Goal: Task Accomplishment & Management: Manage account settings

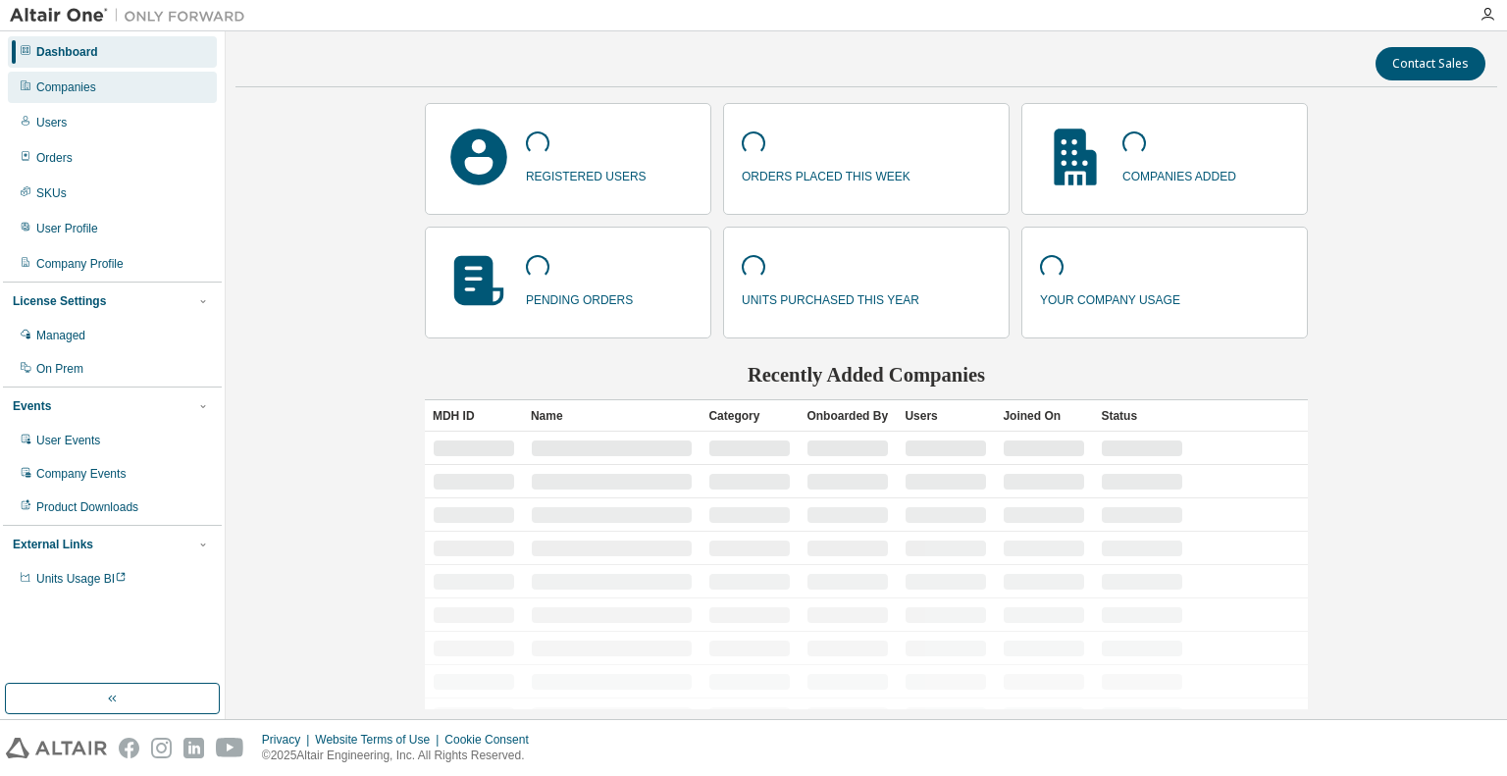
click at [69, 87] on div "Companies" at bounding box center [66, 87] width 60 height 16
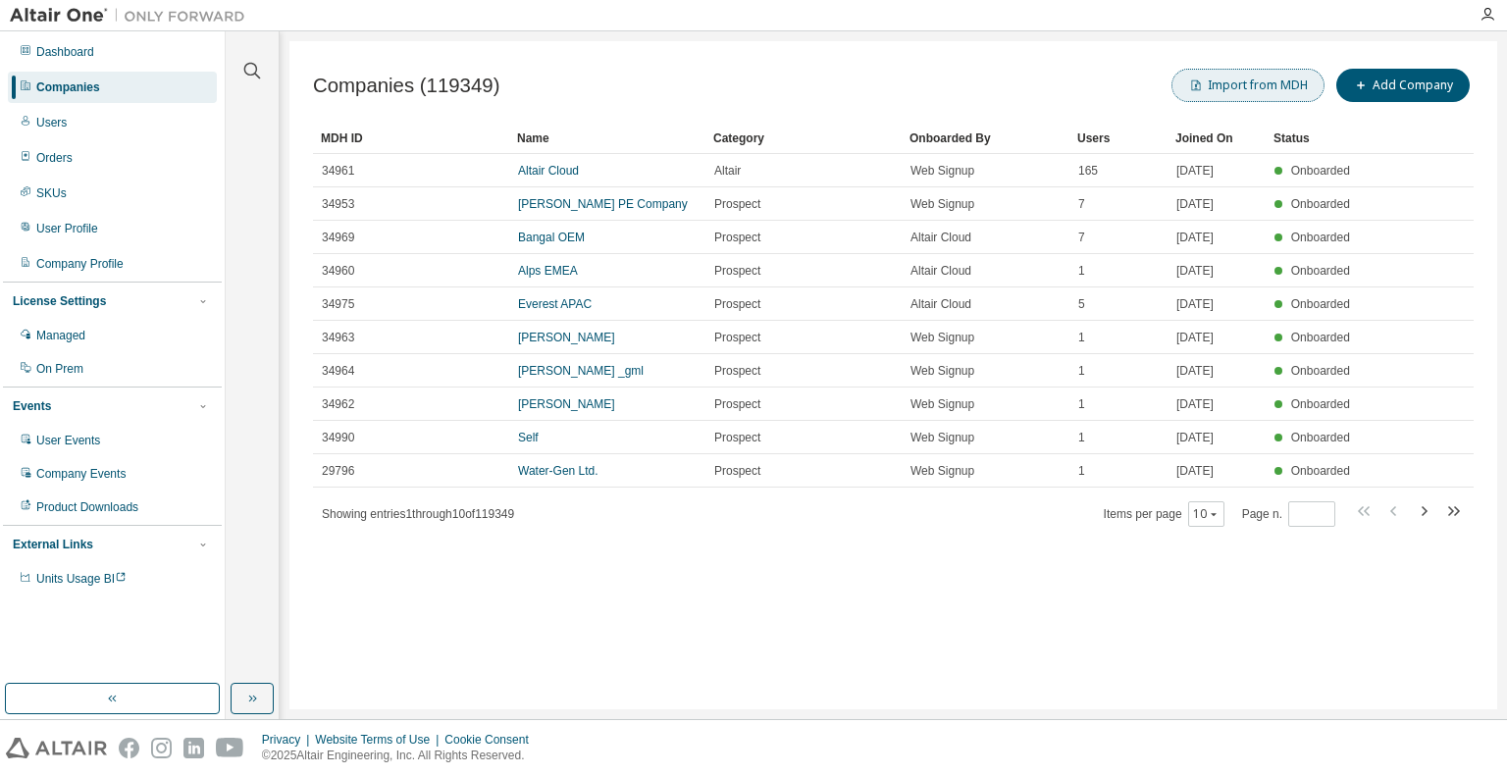
click at [1258, 93] on button "Import from MDH" at bounding box center [1247, 85] width 153 height 33
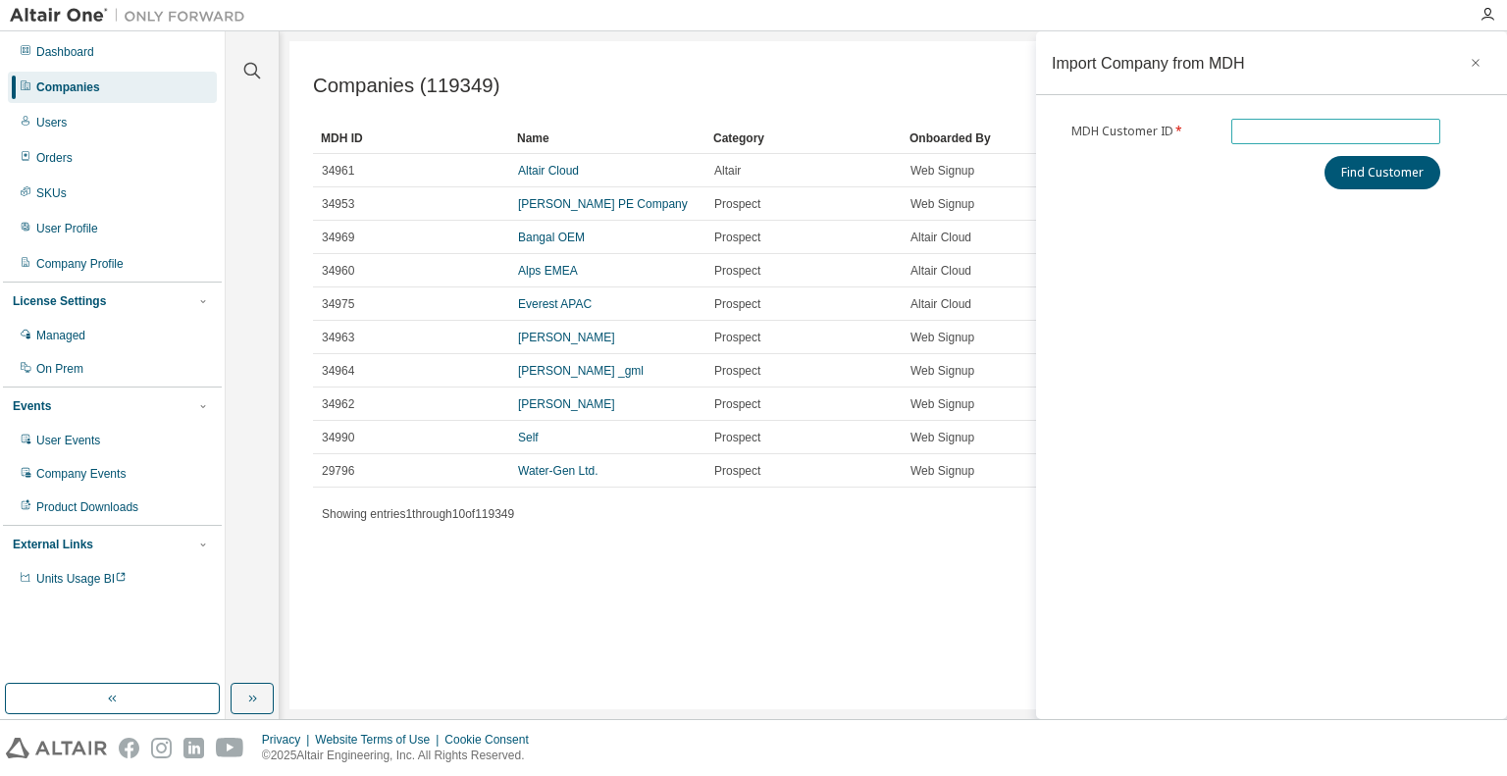
click at [1278, 131] on input "text" at bounding box center [1336, 132] width 200 height 16
type input "*"
click at [889, 89] on div "Companies (119349) Import from MDH Add Company" at bounding box center [893, 85] width 1161 height 41
click at [1473, 60] on icon "button" at bounding box center [1476, 63] width 8 height 8
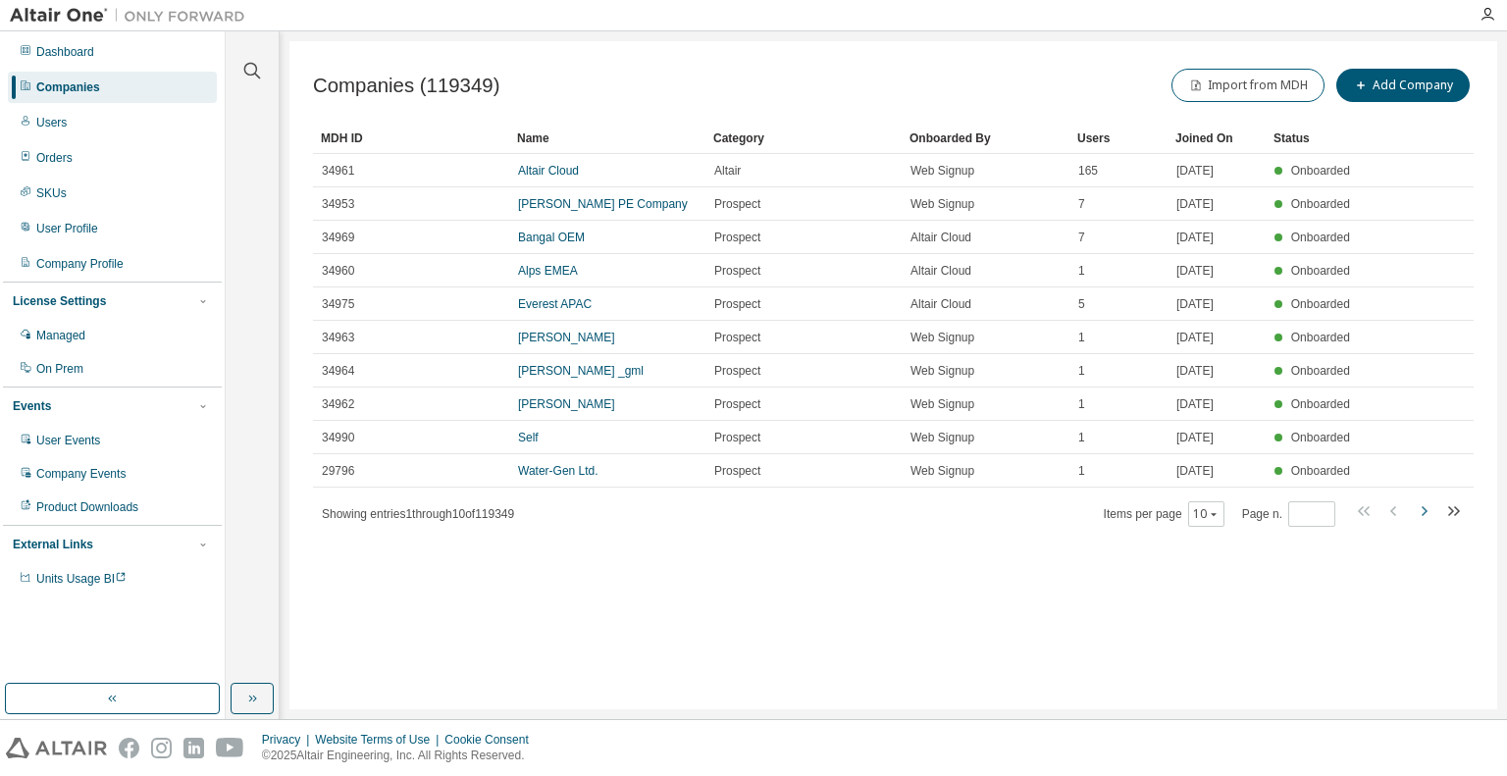
click at [1423, 509] on icon "button" at bounding box center [1424, 511] width 24 height 24
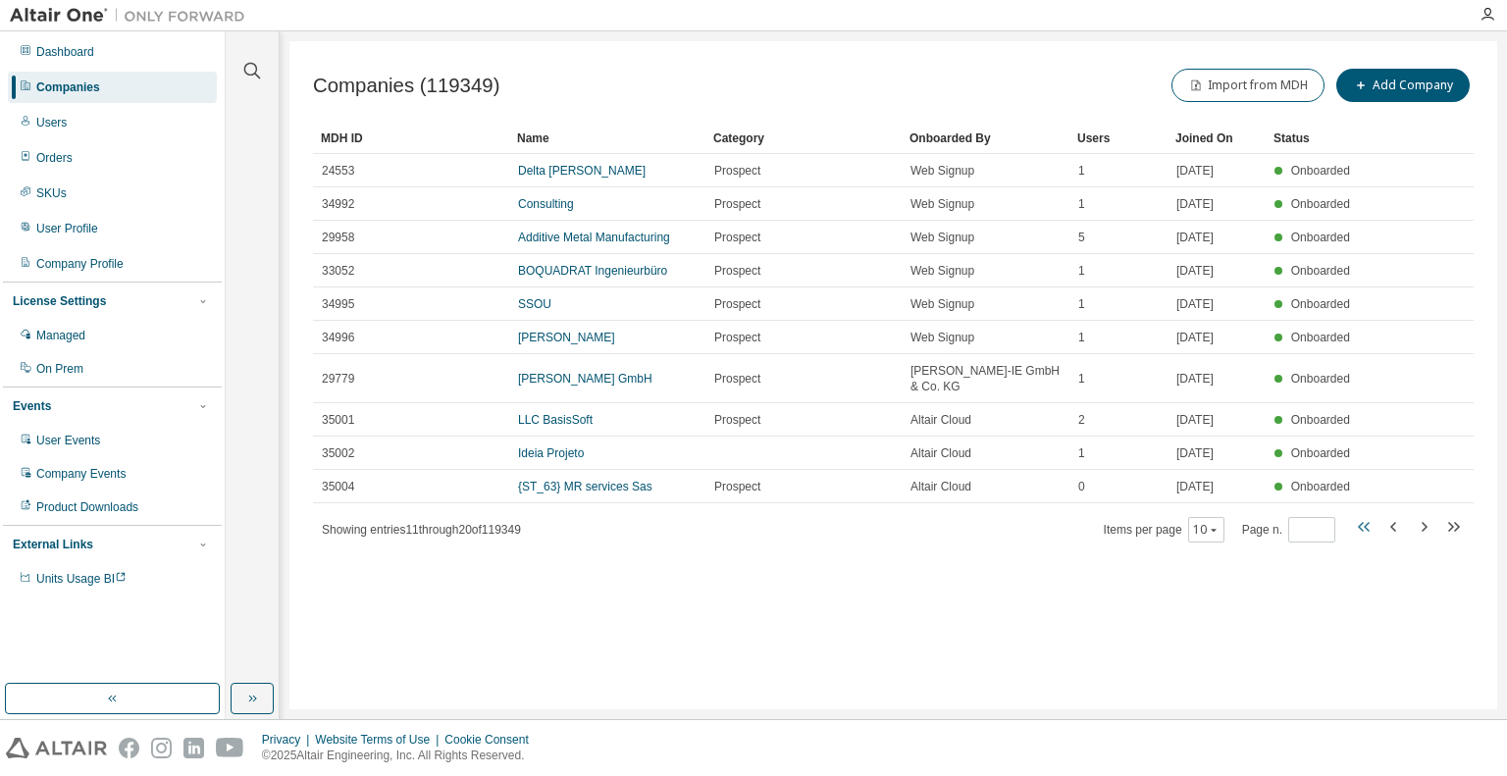
click at [1366, 515] on icon "button" at bounding box center [1365, 527] width 24 height 24
type input "*"
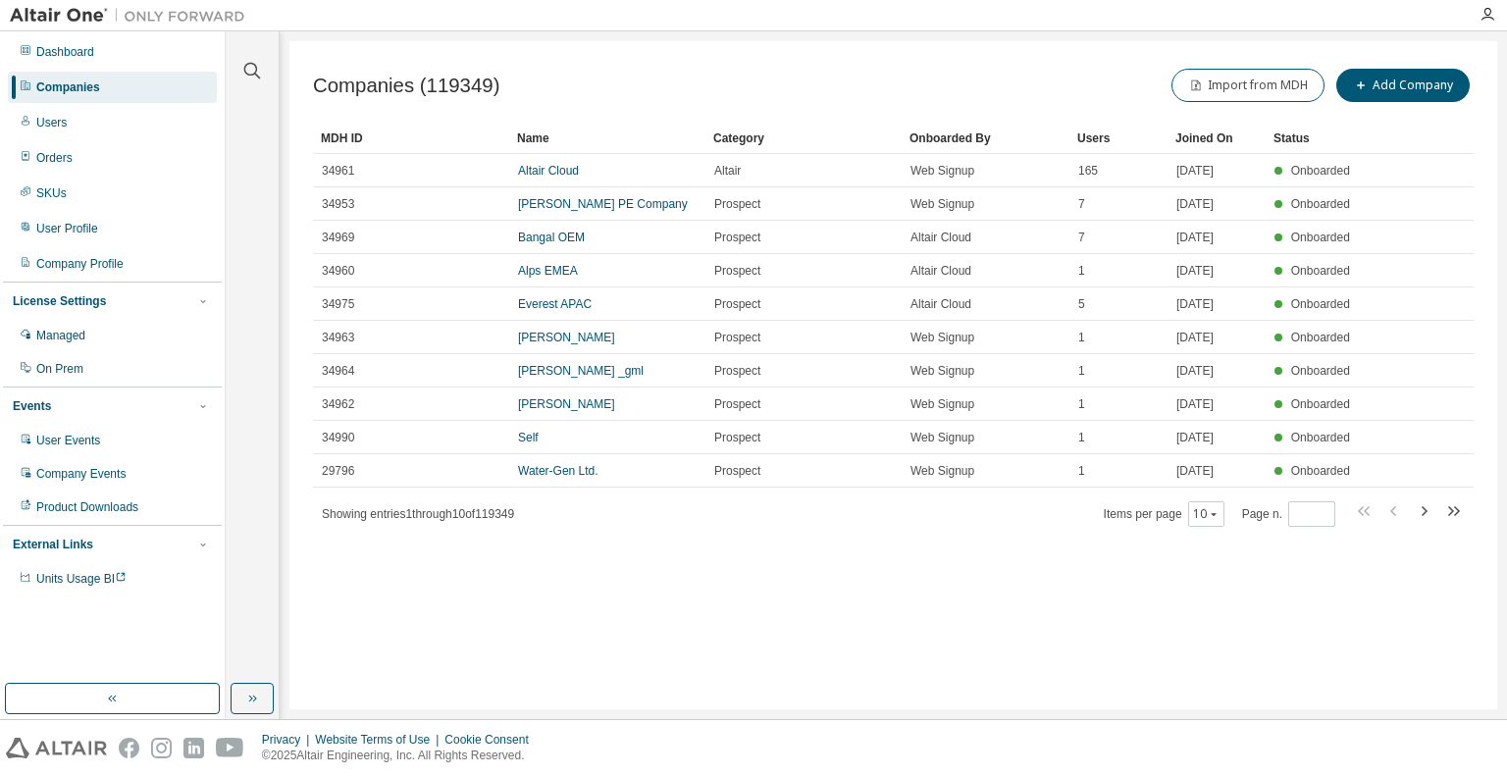
click at [1106, 625] on div "Companies (119349) Import from MDH Add Company Clear Load Save Save As Field Op…" at bounding box center [893, 375] width 1208 height 668
click at [84, 54] on div "Dashboard" at bounding box center [65, 52] width 58 height 16
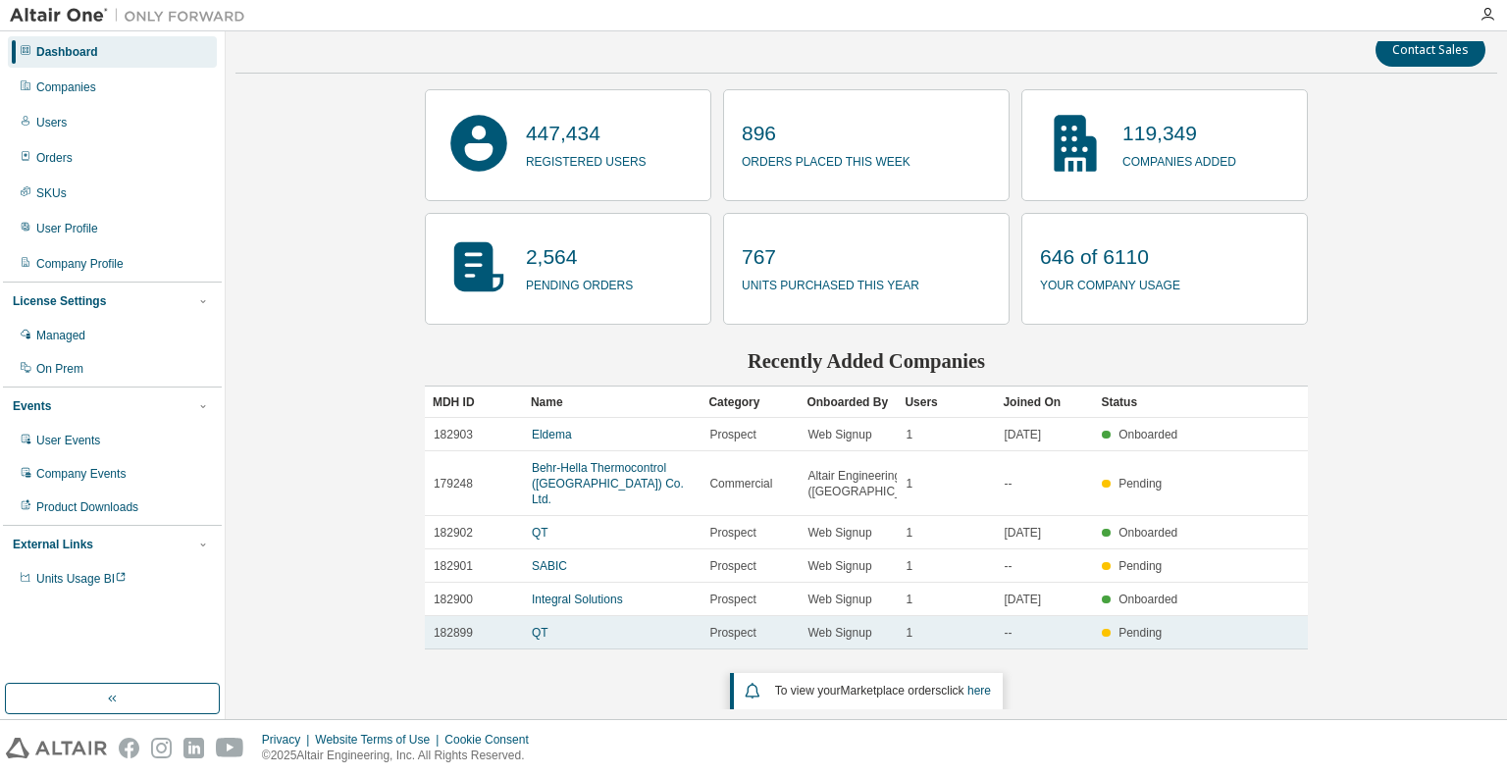
scroll to position [18, 0]
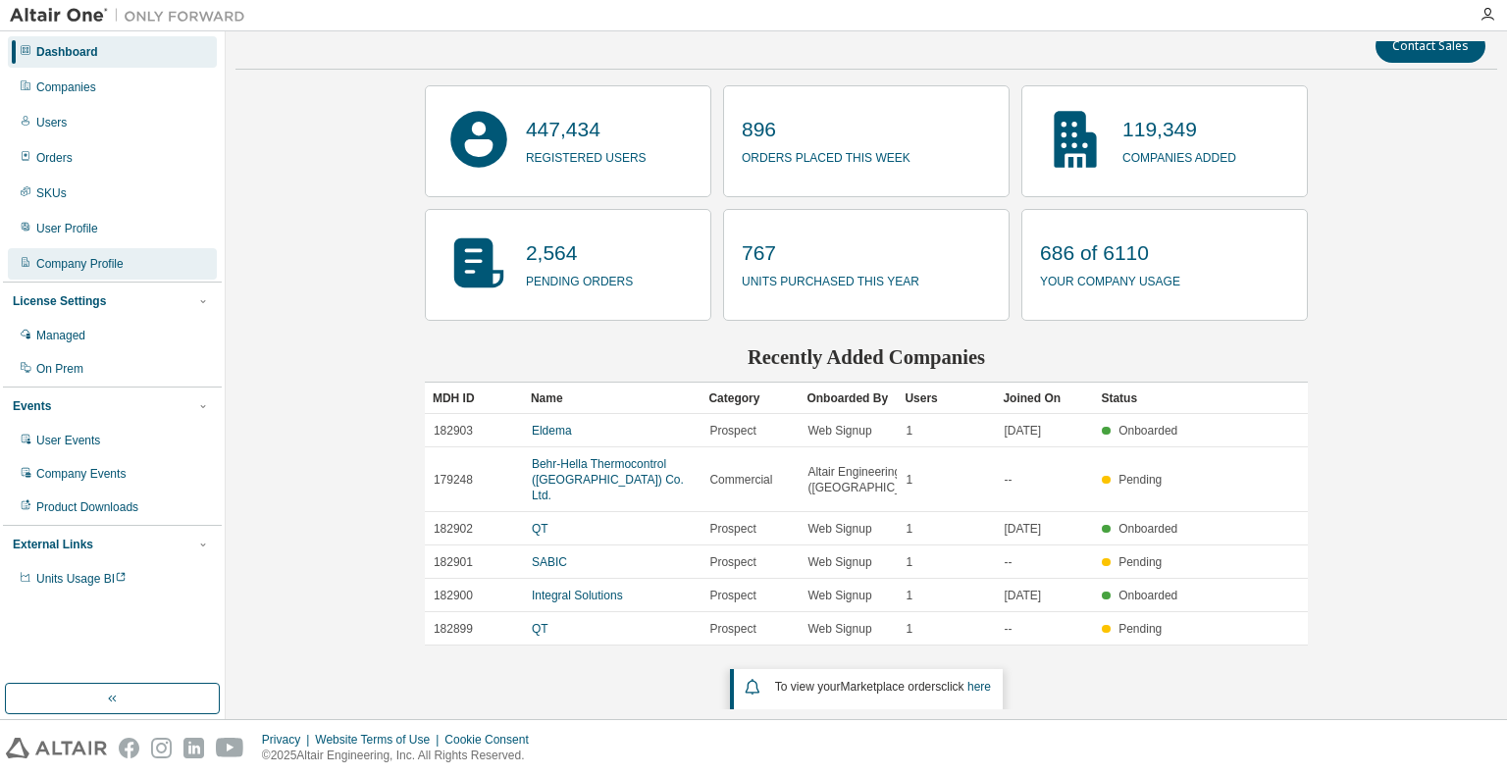
click at [88, 262] on div "Company Profile" at bounding box center [79, 264] width 87 height 16
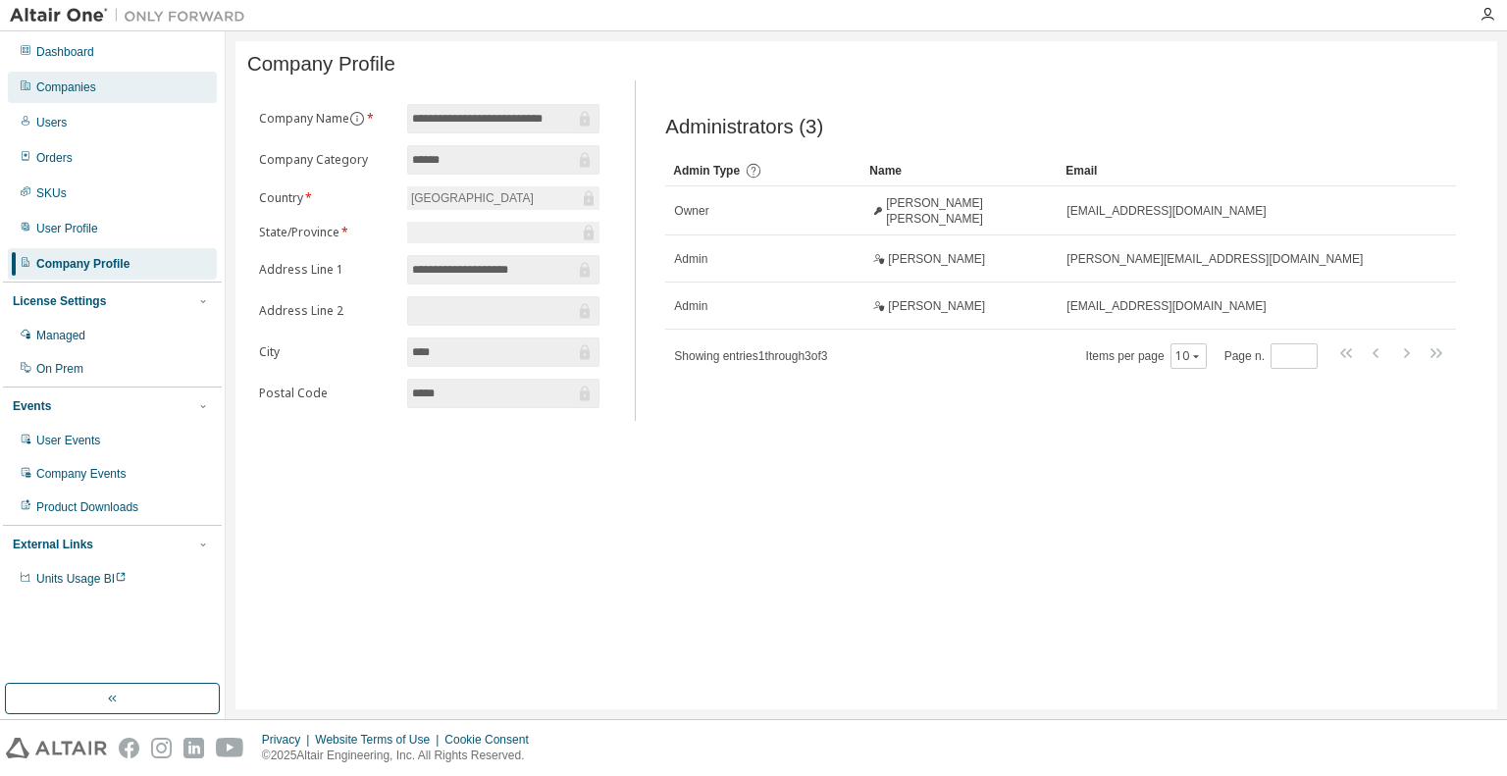
click at [78, 88] on div "Companies" at bounding box center [66, 87] width 60 height 16
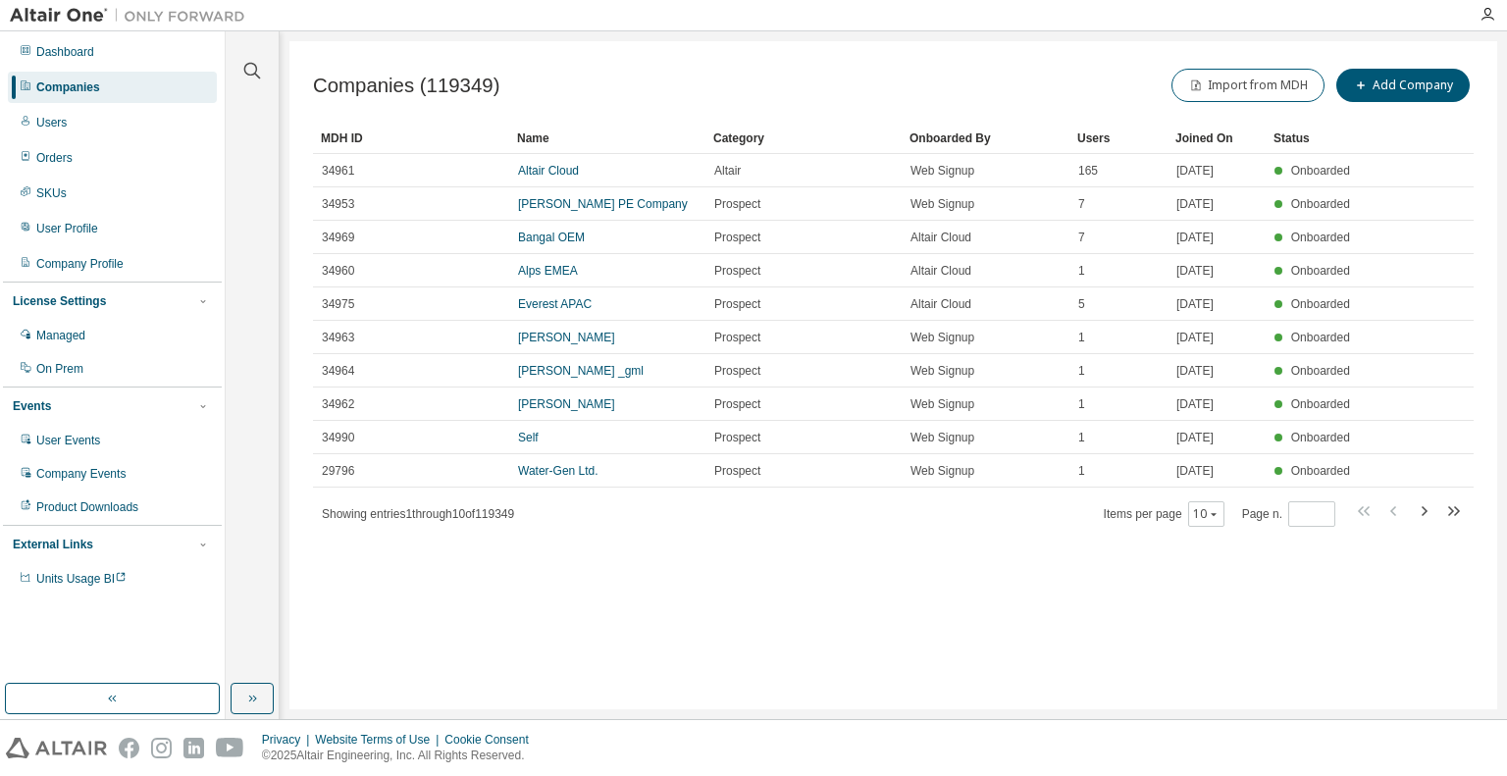
drag, startPoint x: 795, startPoint y: 93, endPoint x: 552, endPoint y: 8, distance: 256.9
click at [793, 92] on div "Companies (119349) Import from MDH Add Company" at bounding box center [893, 85] width 1161 height 41
click at [471, 78] on span "Companies (119349)" at bounding box center [406, 86] width 186 height 23
drag, startPoint x: 534, startPoint y: 99, endPoint x: 571, endPoint y: 77, distance: 43.6
click at [546, 89] on div "Companies (119349) Import from MDH Add Company" at bounding box center [893, 85] width 1161 height 41
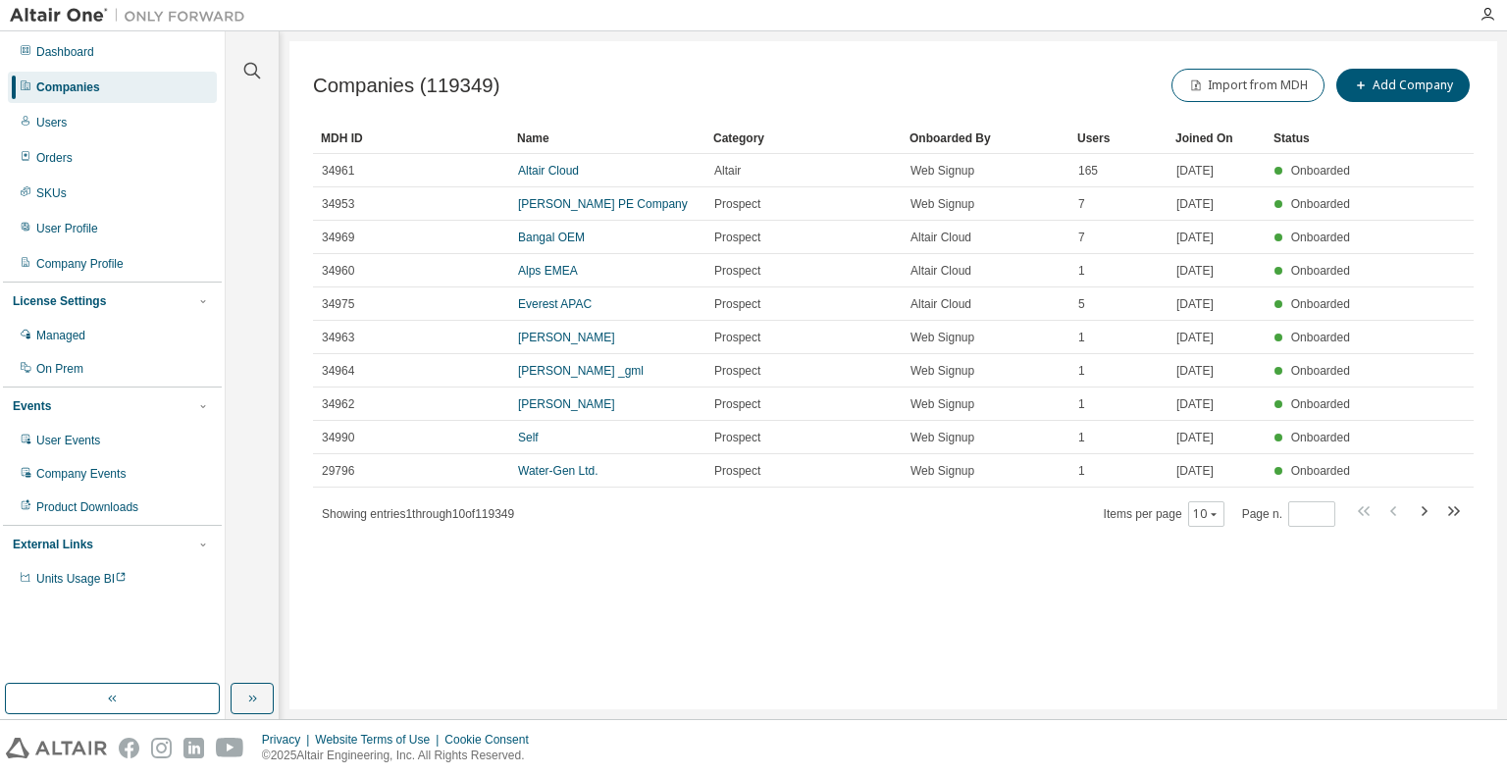
click at [581, 74] on div "Companies (119349) Import from MDH Add Company" at bounding box center [893, 85] width 1161 height 41
click at [868, 68] on div "Companies (119349) Import from MDH Add Company" at bounding box center [893, 85] width 1161 height 41
click at [765, 69] on div "Companies (119349) Import from MDH Add Company" at bounding box center [893, 85] width 1161 height 41
click at [758, 104] on div "Companies (119349) Import from MDH Add Company" at bounding box center [893, 85] width 1161 height 41
click at [360, 78] on span "Companies (119349)" at bounding box center [406, 86] width 186 height 23
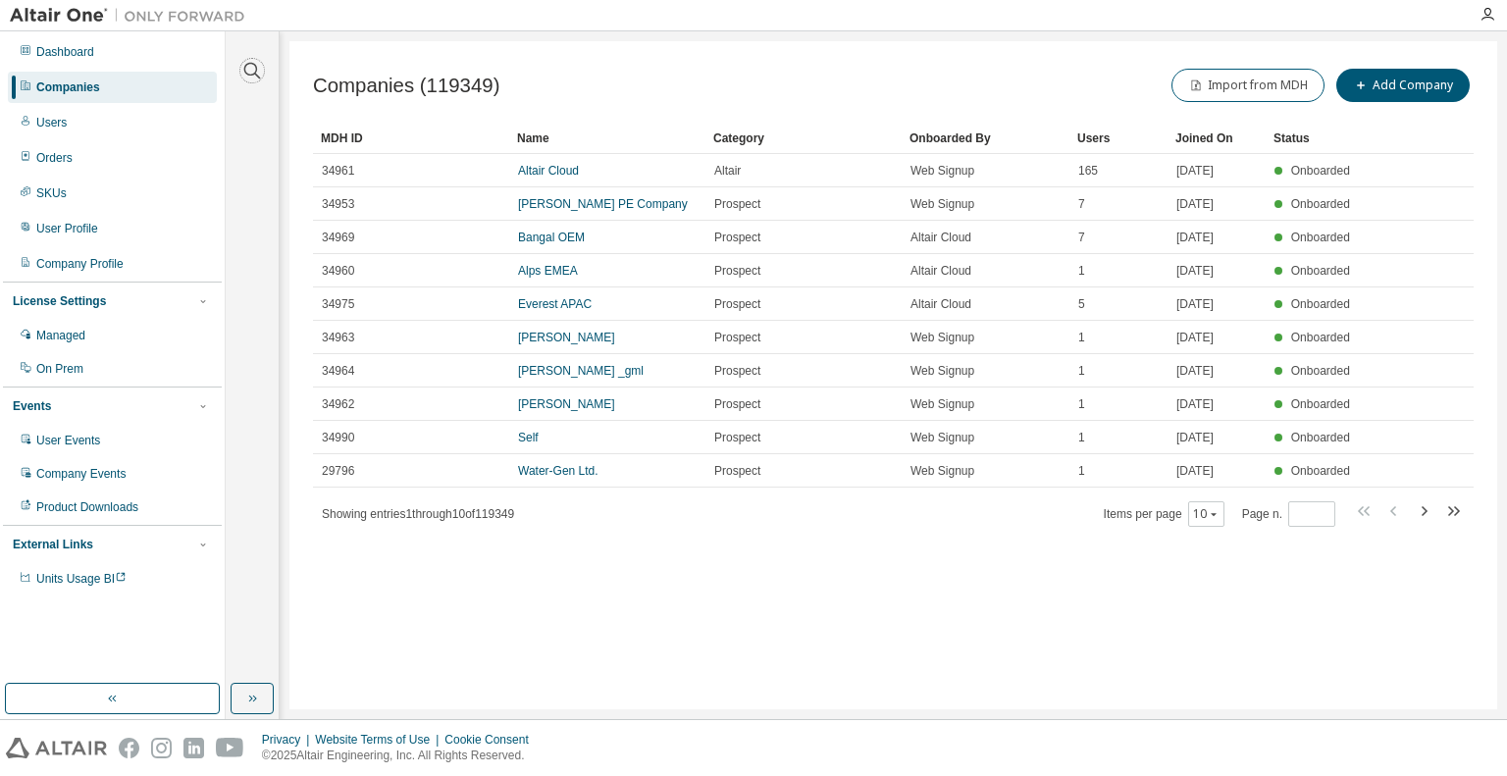
click at [254, 67] on icon "button" at bounding box center [252, 71] width 24 height 24
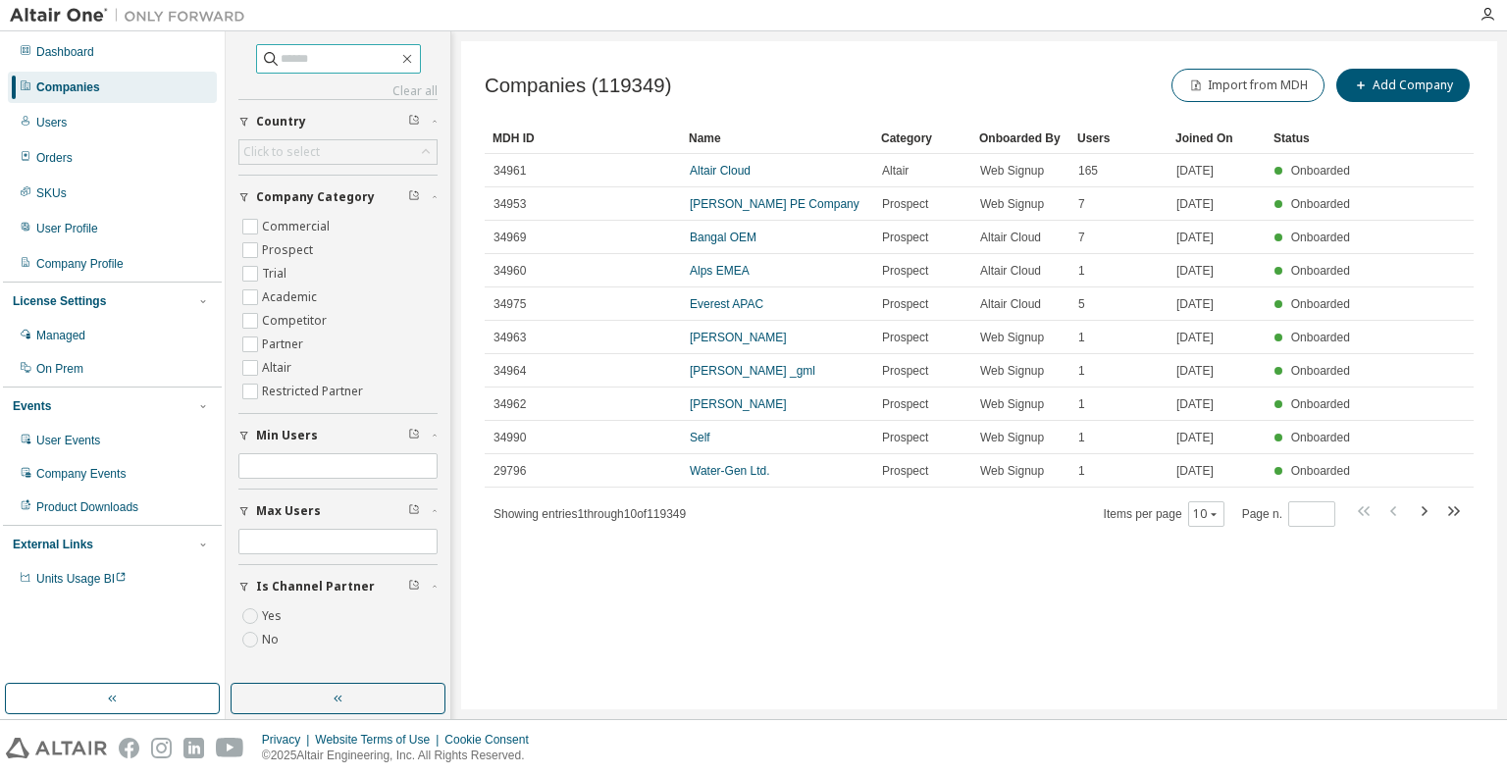
click at [283, 54] on input "text" at bounding box center [340, 59] width 118 height 20
type input "**********"
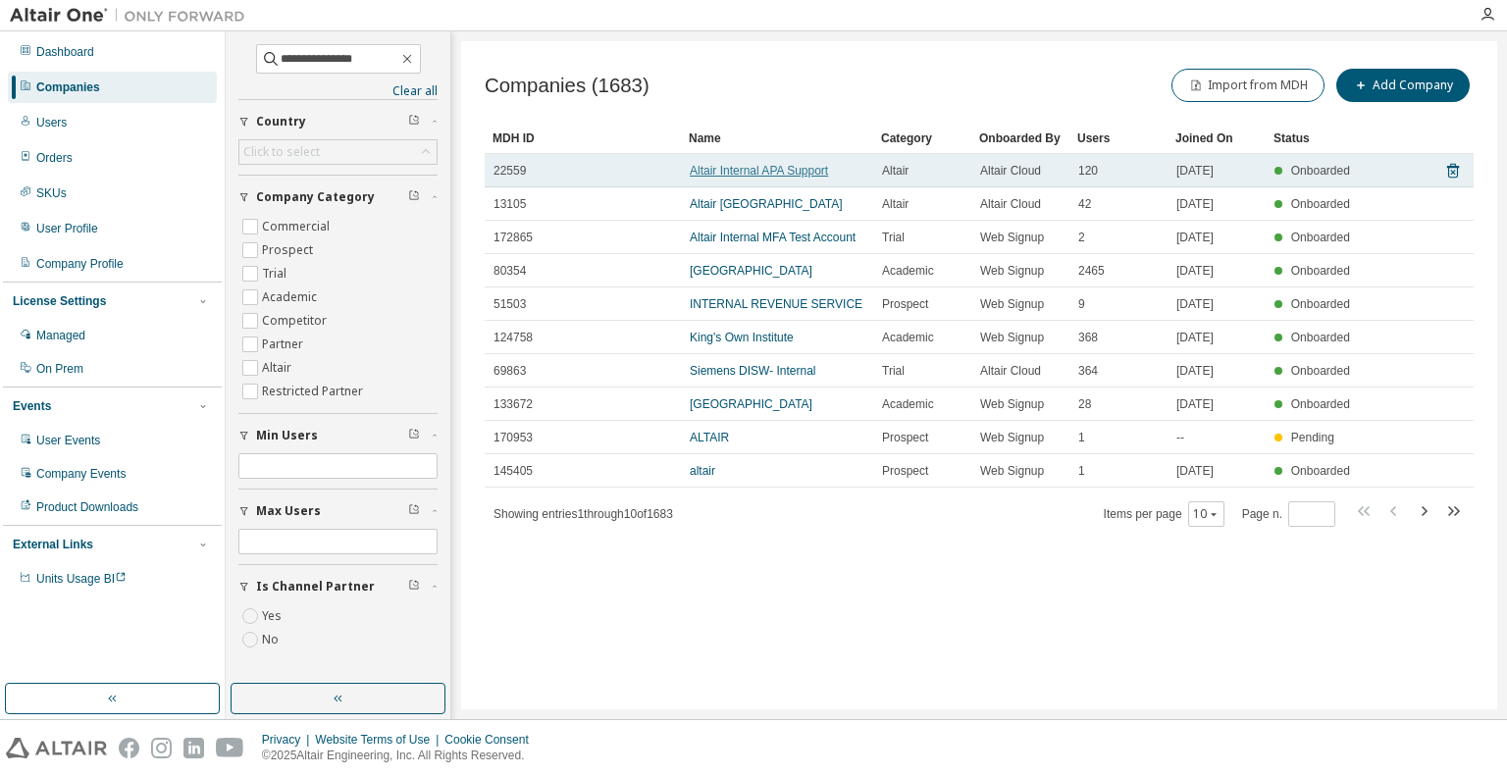
click at [761, 171] on link "Altair Internal APA Support" at bounding box center [759, 171] width 138 height 14
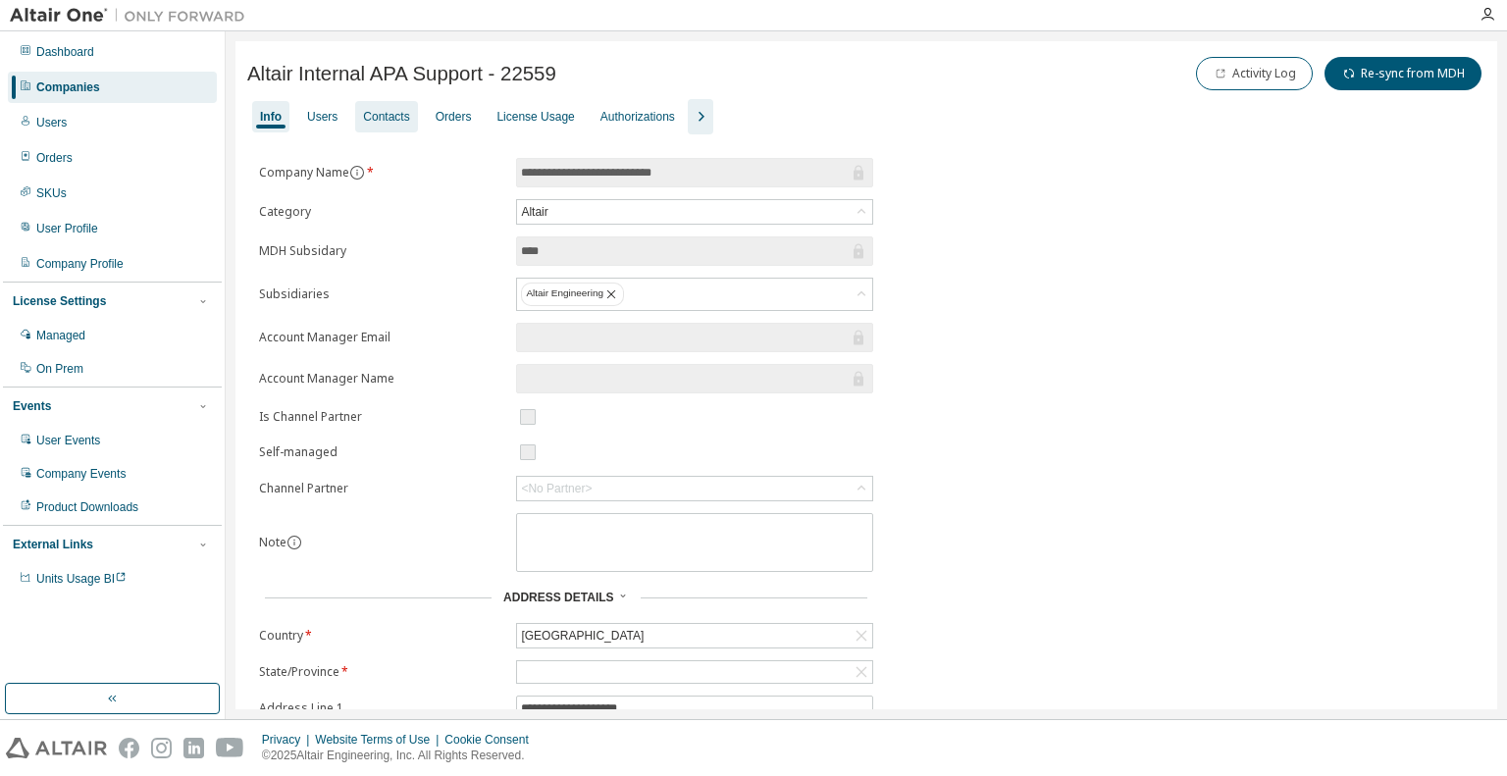
click at [378, 109] on div "Contacts" at bounding box center [386, 117] width 46 height 16
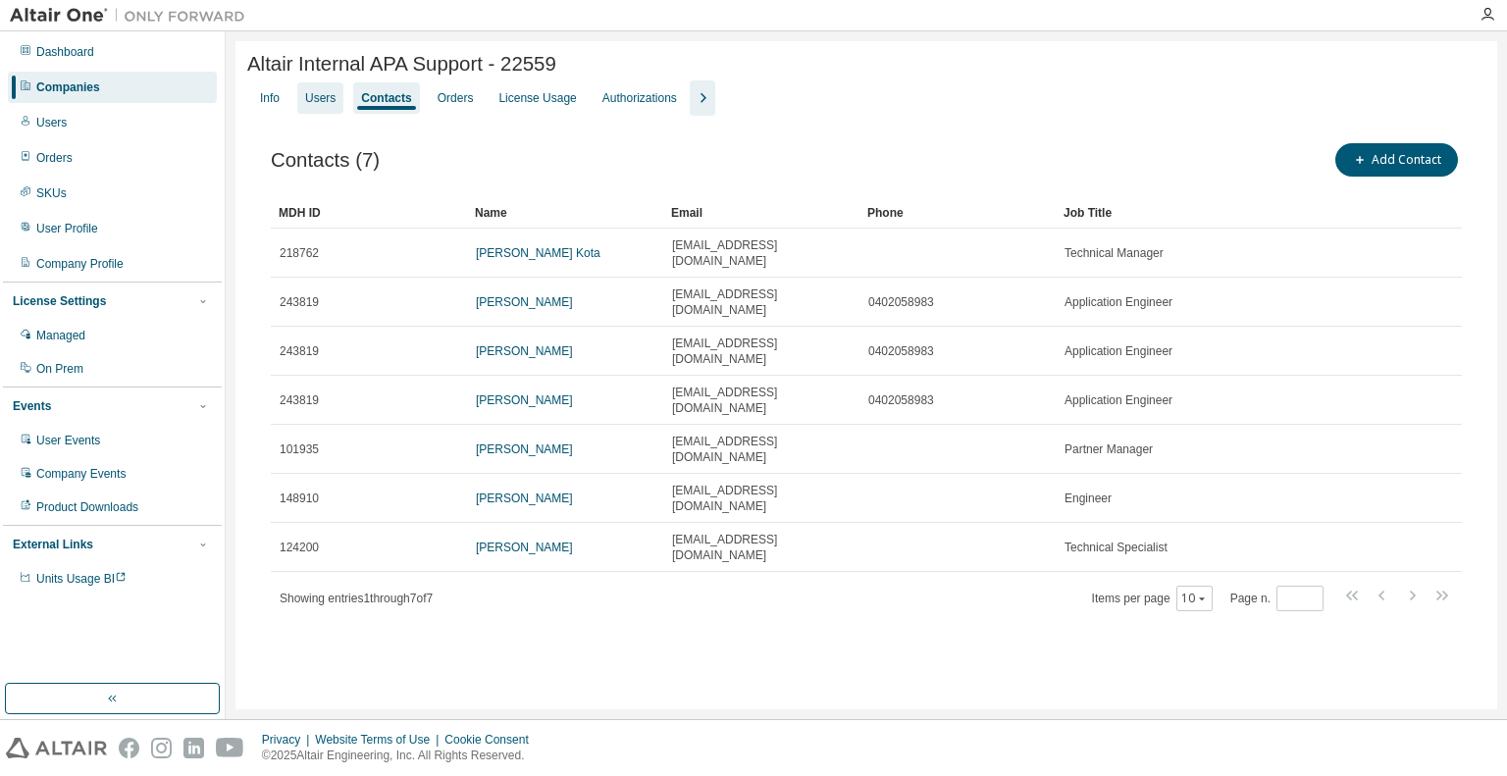
click at [315, 111] on div "Users" at bounding box center [320, 97] width 46 height 31
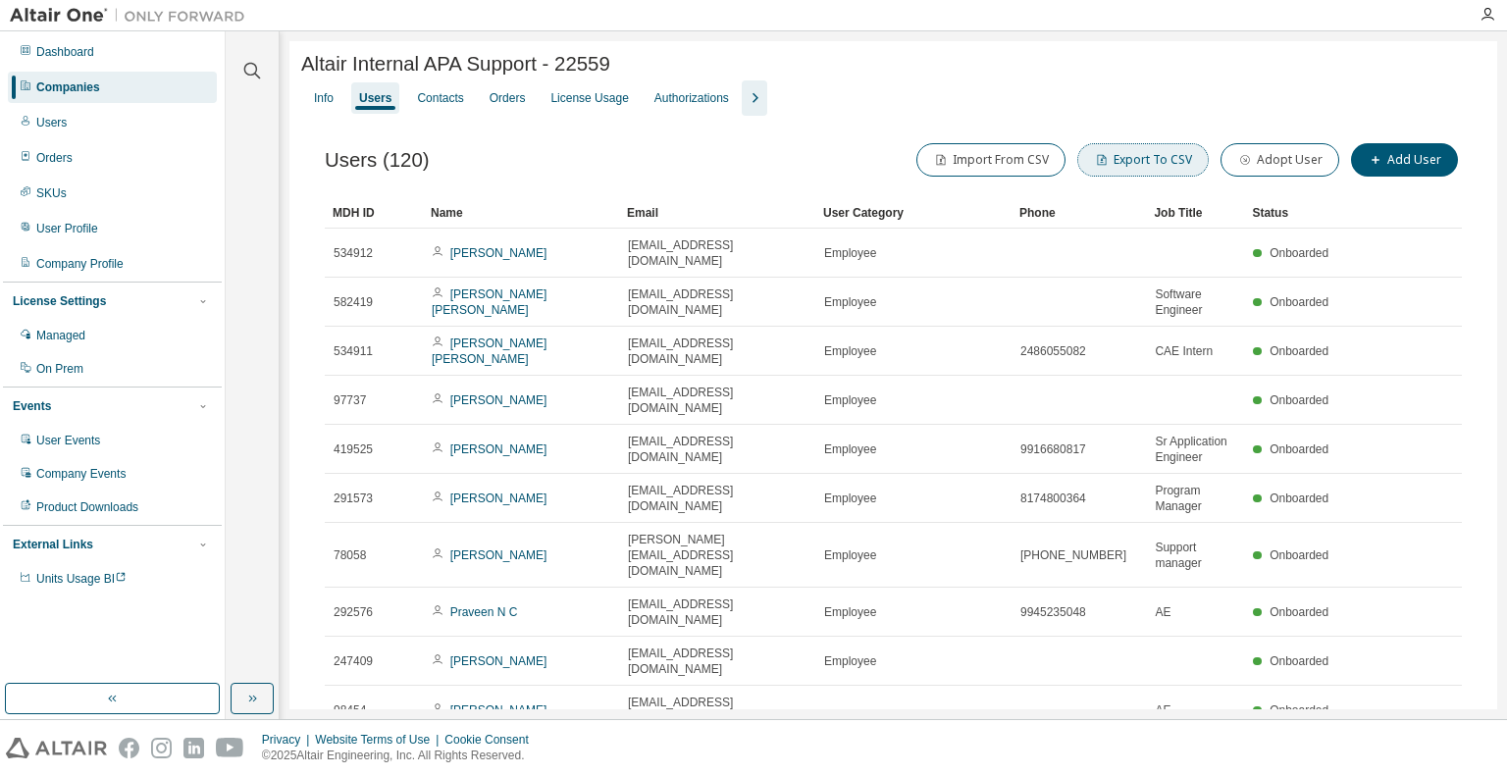
click at [1141, 163] on button "Export To CSV" at bounding box center [1142, 159] width 131 height 33
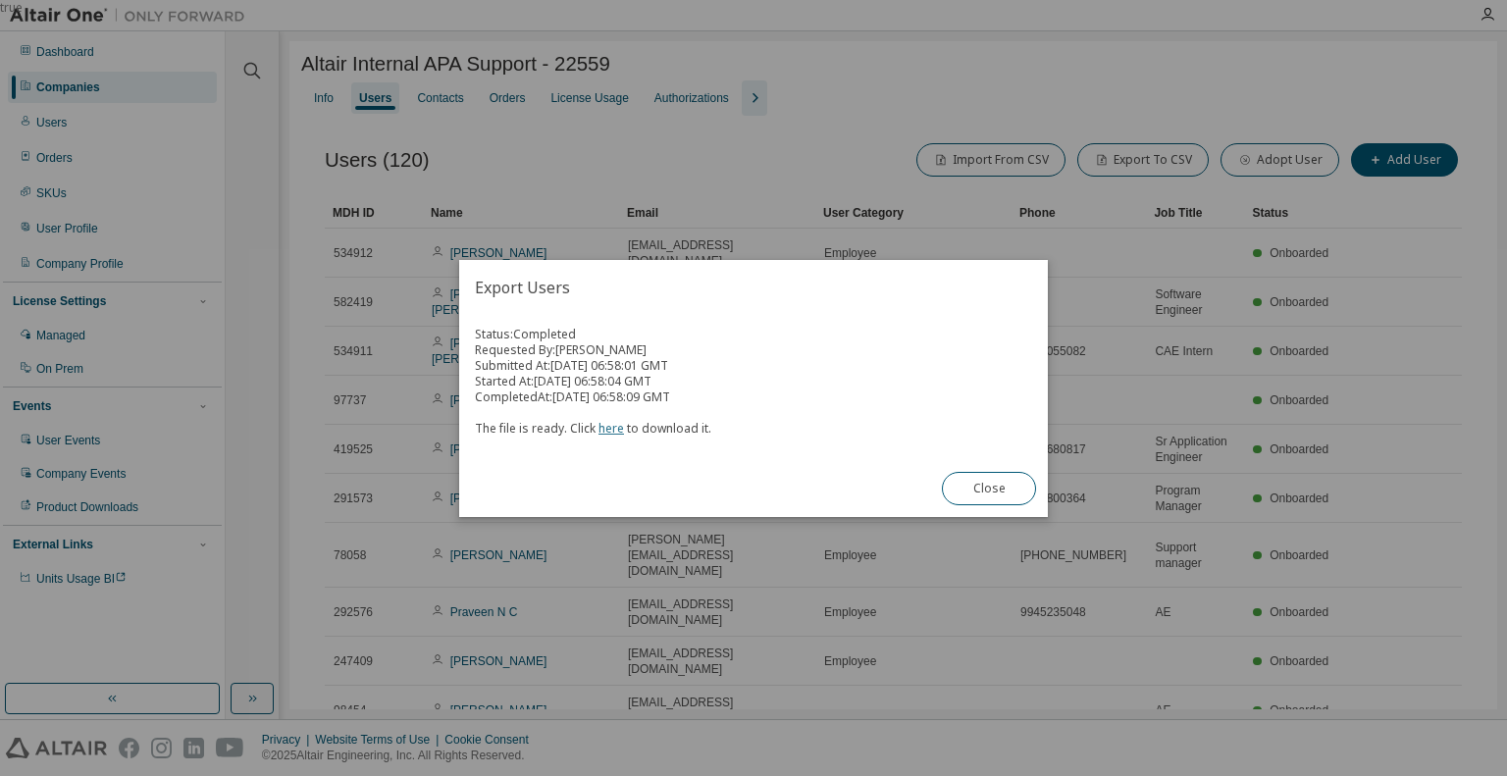
click at [615, 432] on link "here" at bounding box center [611, 428] width 26 height 17
click at [987, 491] on button "Close" at bounding box center [989, 488] width 94 height 33
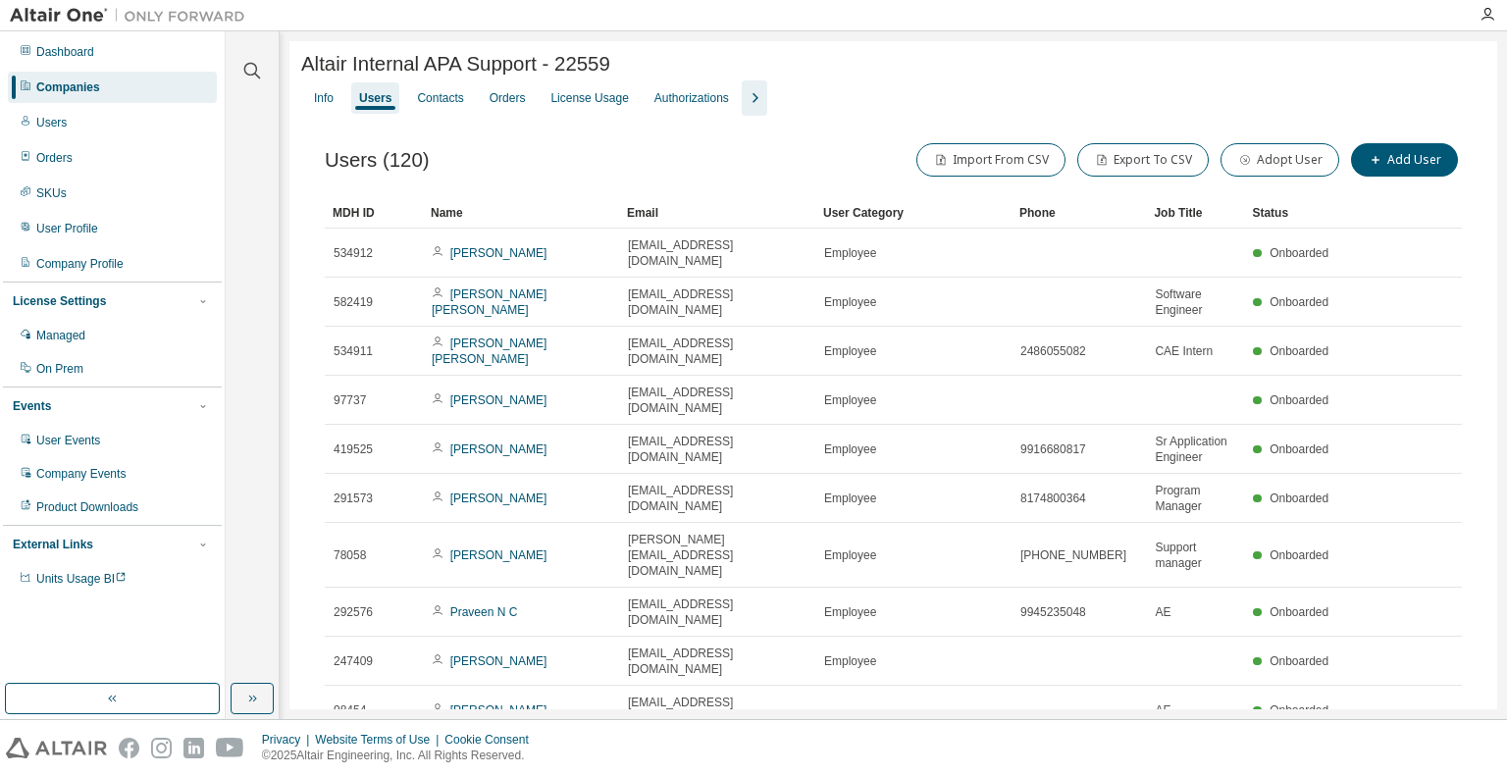
drag, startPoint x: 764, startPoint y: 111, endPoint x: 754, endPoint y: 105, distance: 11.4
click at [761, 110] on div "Info Users Contacts Orders License Usage Authorizations" at bounding box center [893, 97] width 1184 height 35
click at [754, 102] on icon "button" at bounding box center [755, 98] width 24 height 24
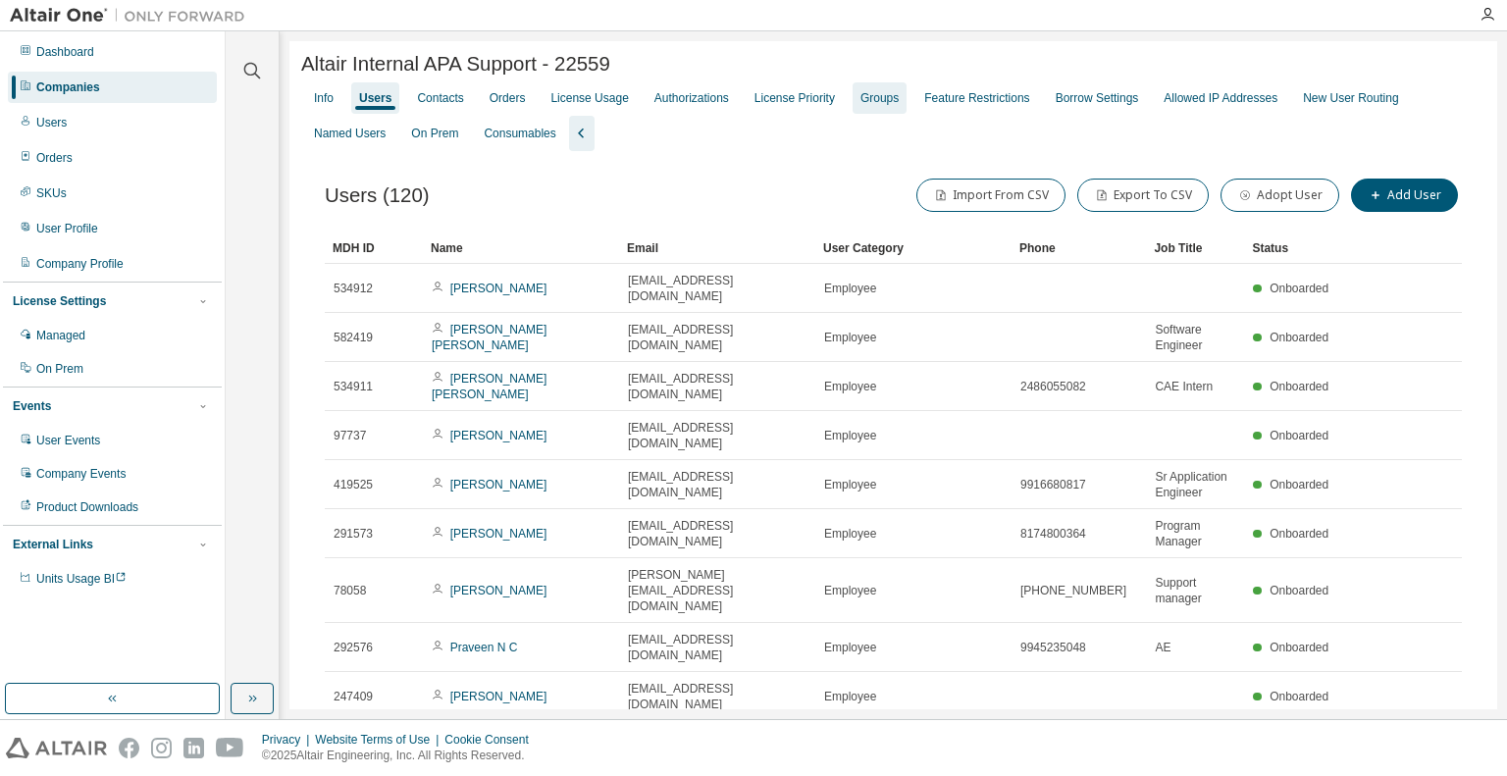
click at [860, 106] on div "Groups" at bounding box center [879, 98] width 38 height 16
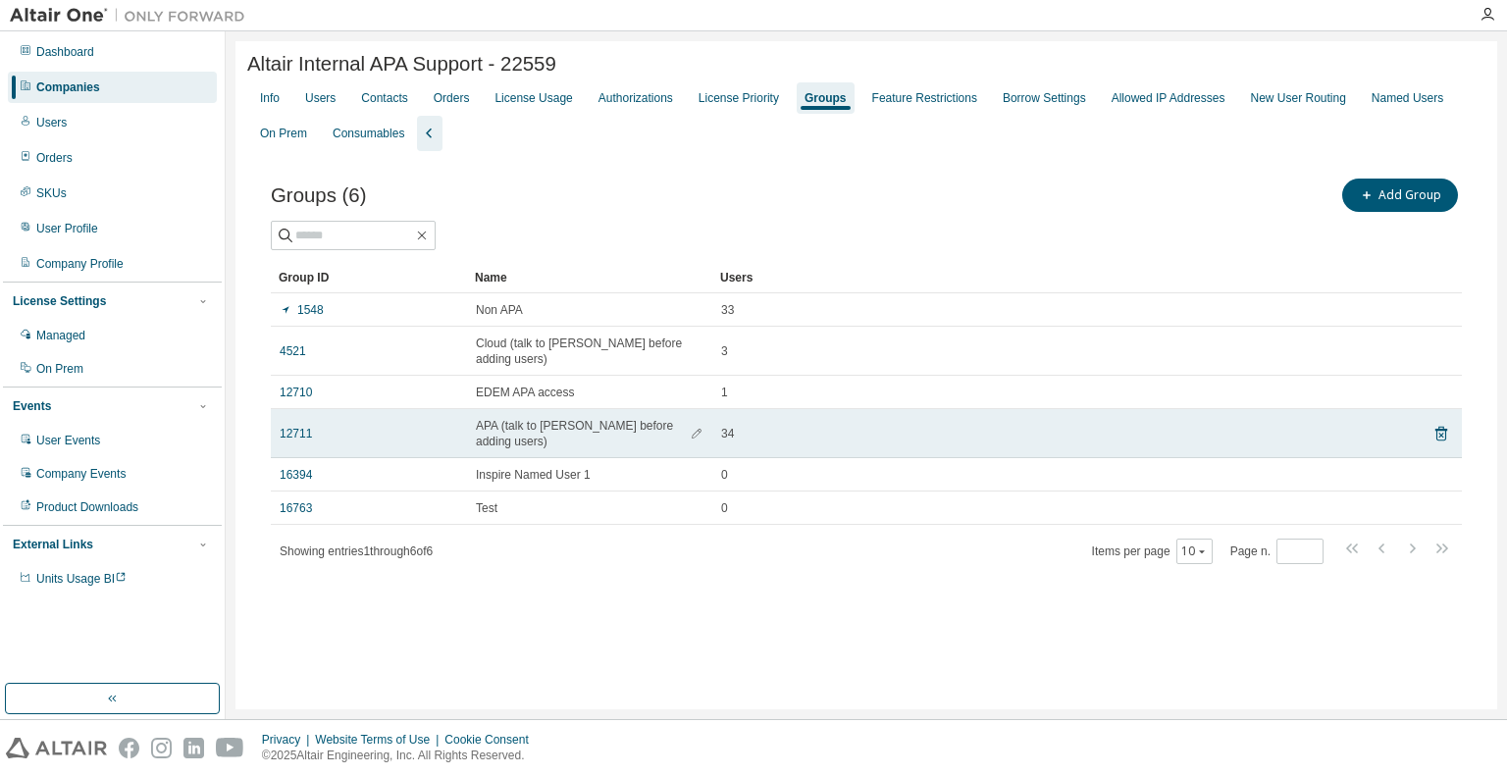
click at [503, 429] on span "APA (talk to Apoorva before adding users)" at bounding box center [590, 433] width 228 height 31
click at [292, 438] on td "12711" at bounding box center [369, 433] width 196 height 49
click at [294, 432] on link "12711" at bounding box center [296, 434] width 32 height 16
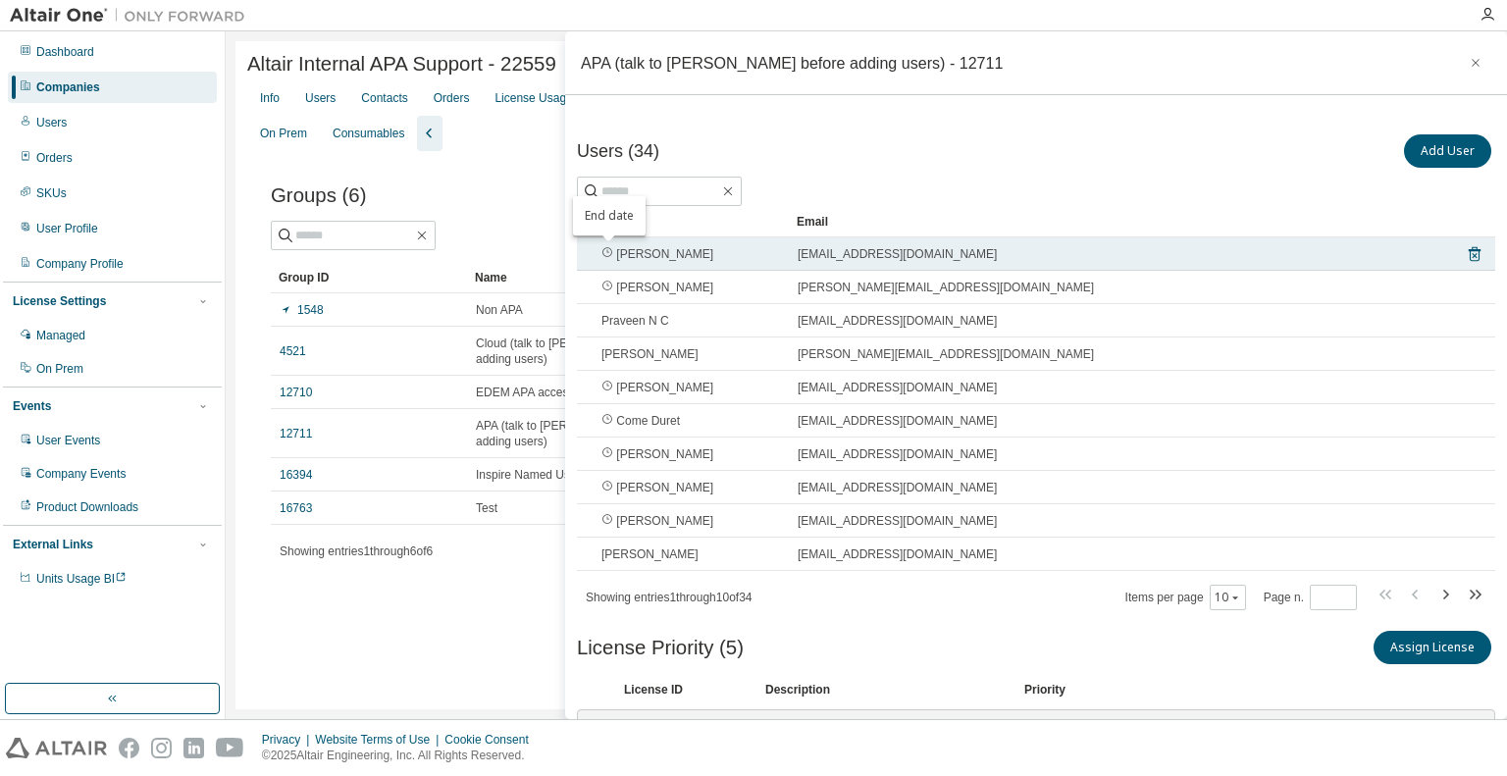
click at [604, 252] on icon "End date" at bounding box center [607, 252] width 12 height 12
click at [605, 250] on icon "End date" at bounding box center [607, 252] width 12 height 12
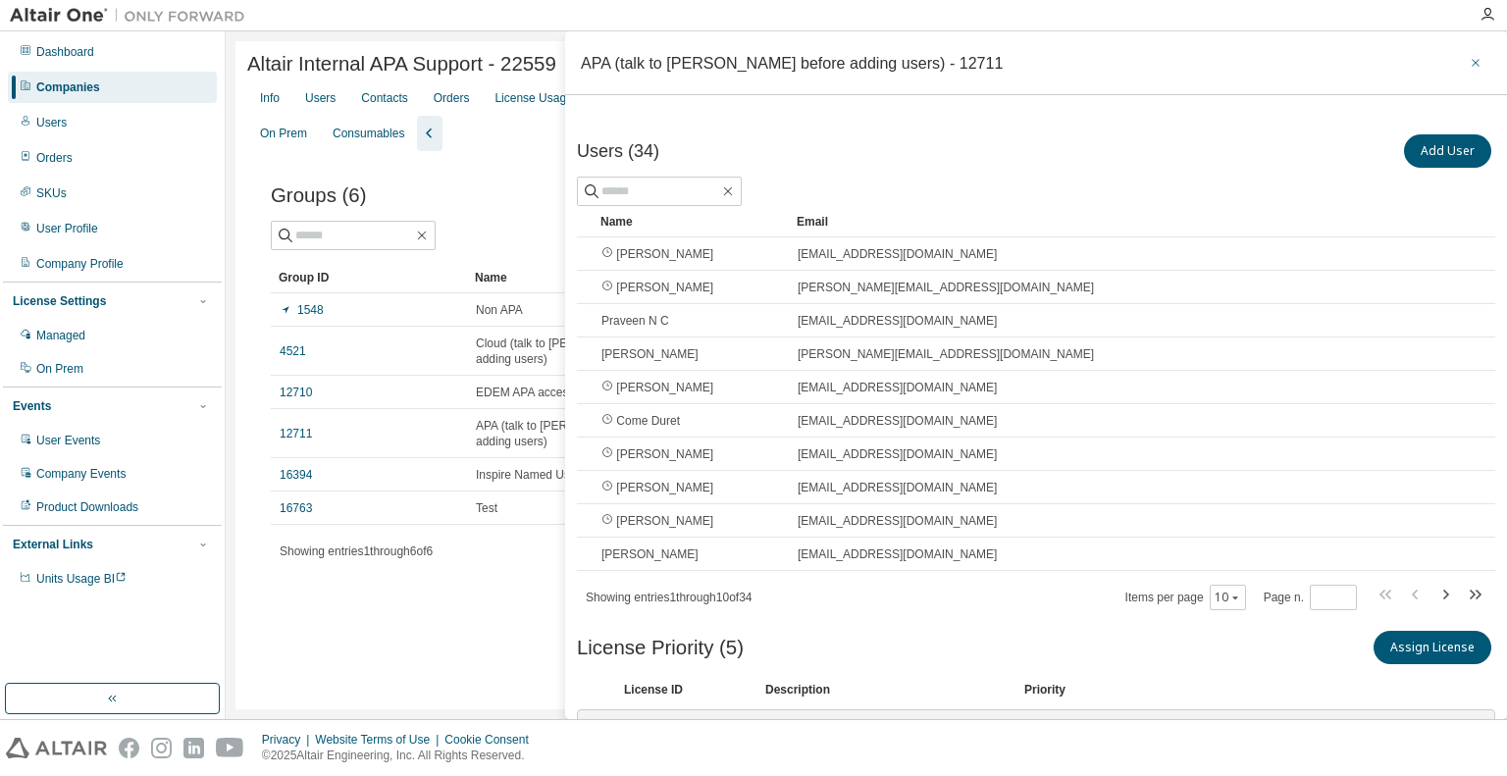
click at [1474, 58] on button "button" at bounding box center [1475, 62] width 31 height 31
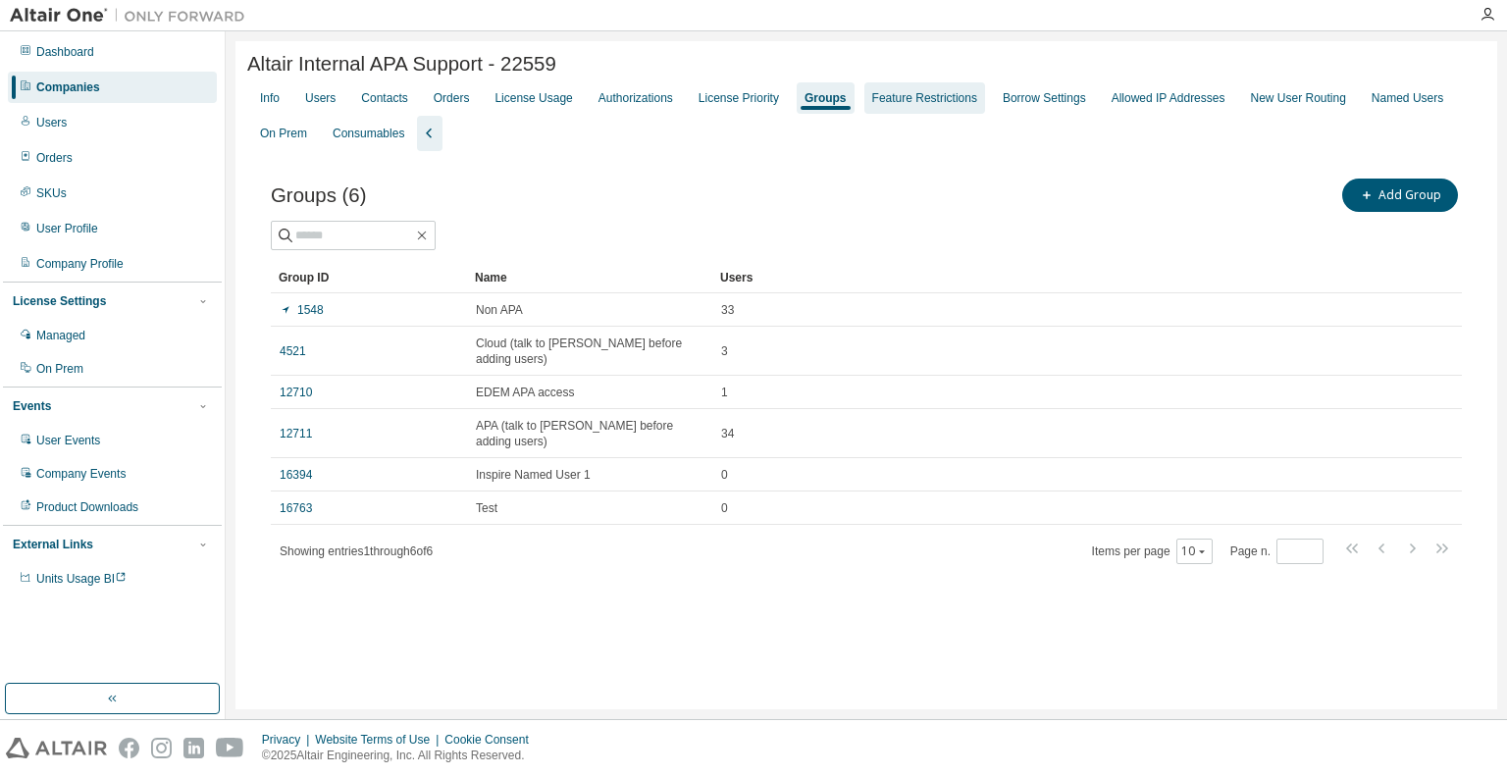
click at [917, 104] on div "Feature Restrictions" at bounding box center [924, 98] width 105 height 16
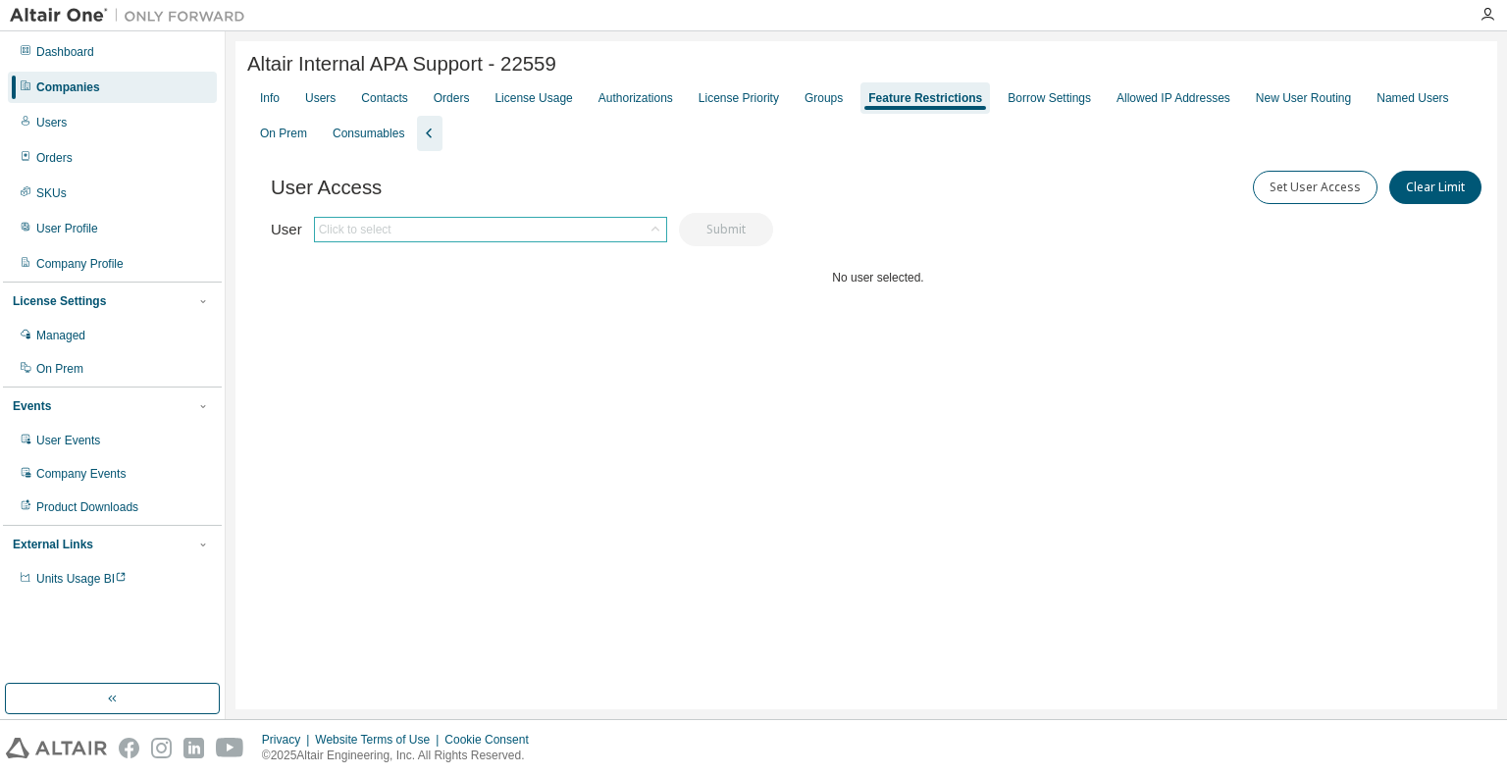
click at [373, 237] on div "Click to select" at bounding box center [355, 230] width 73 height 16
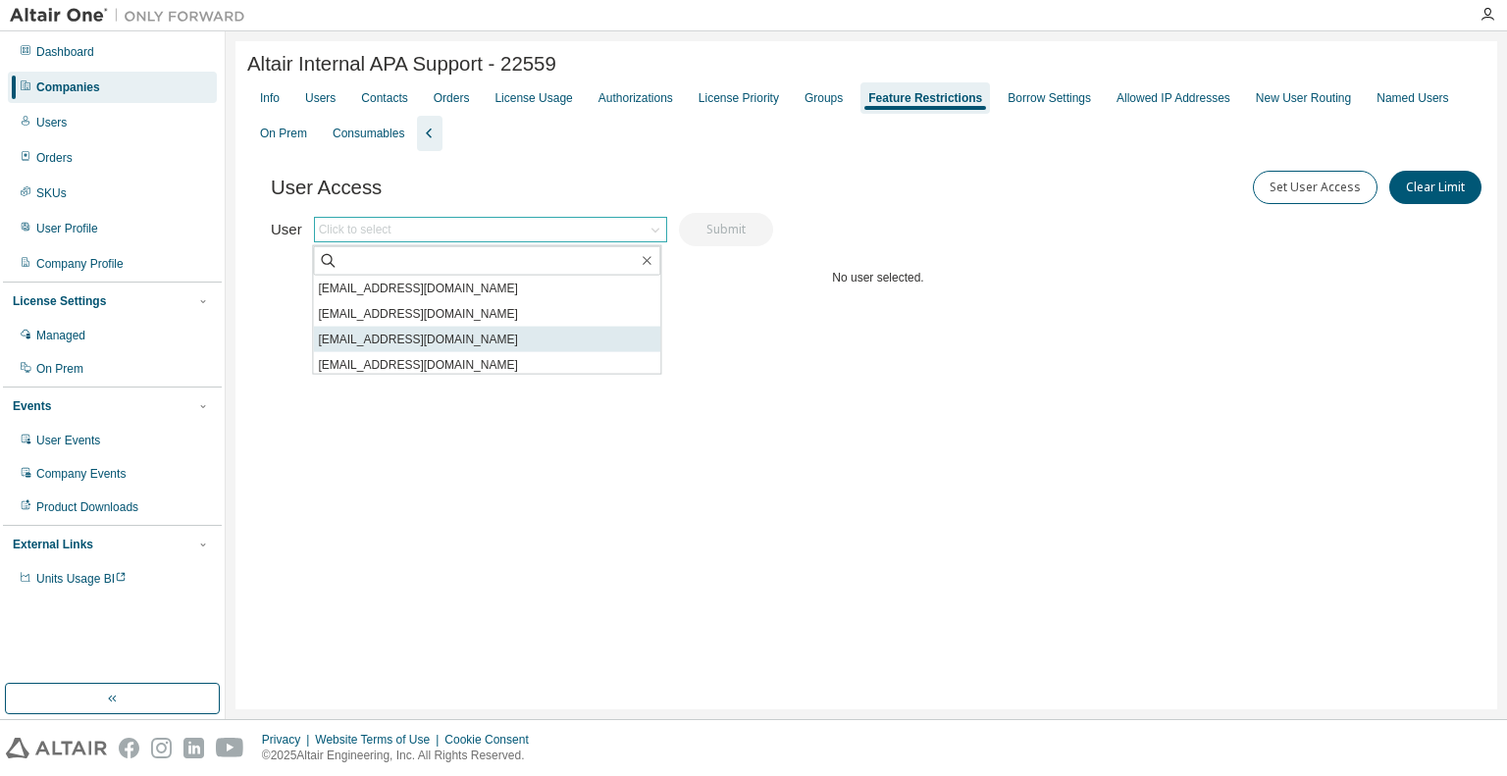
click at [365, 338] on li "vbgundepudi@altair.com" at bounding box center [486, 340] width 347 height 26
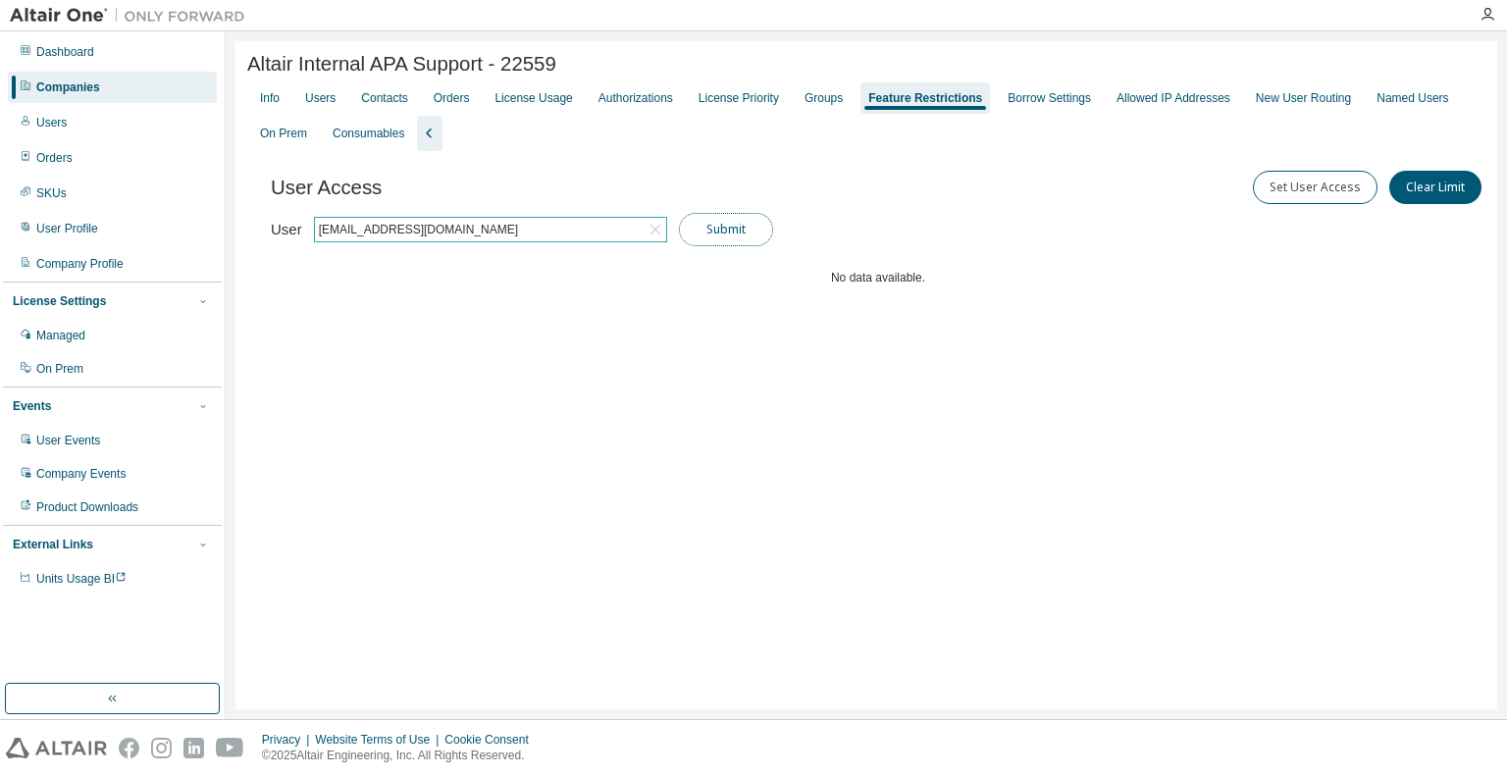
click at [731, 234] on button "Submit" at bounding box center [726, 229] width 94 height 33
click at [275, 293] on icon "button" at bounding box center [277, 292] width 12 height 12
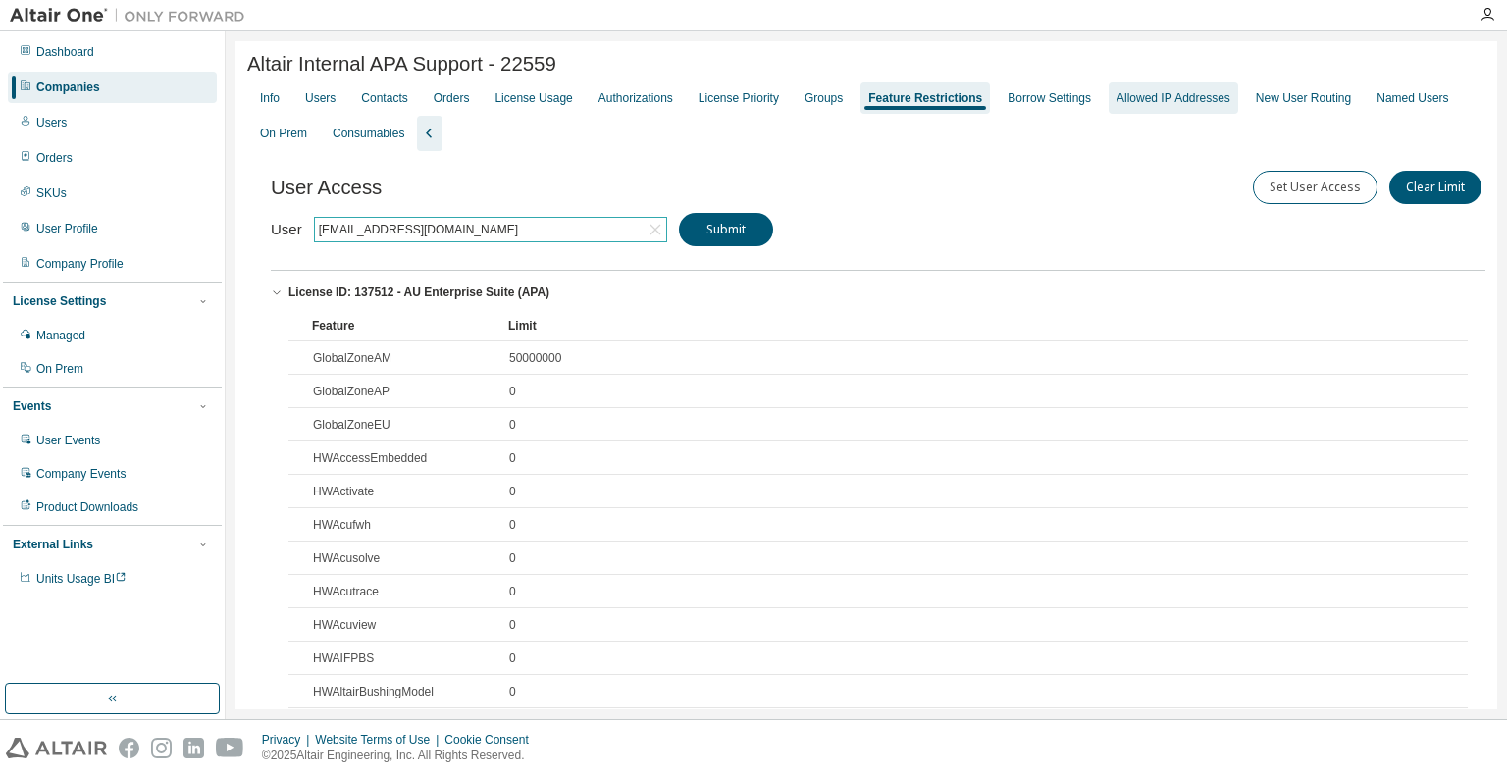
click at [1149, 106] on div "Allowed IP Addresses" at bounding box center [1173, 98] width 114 height 16
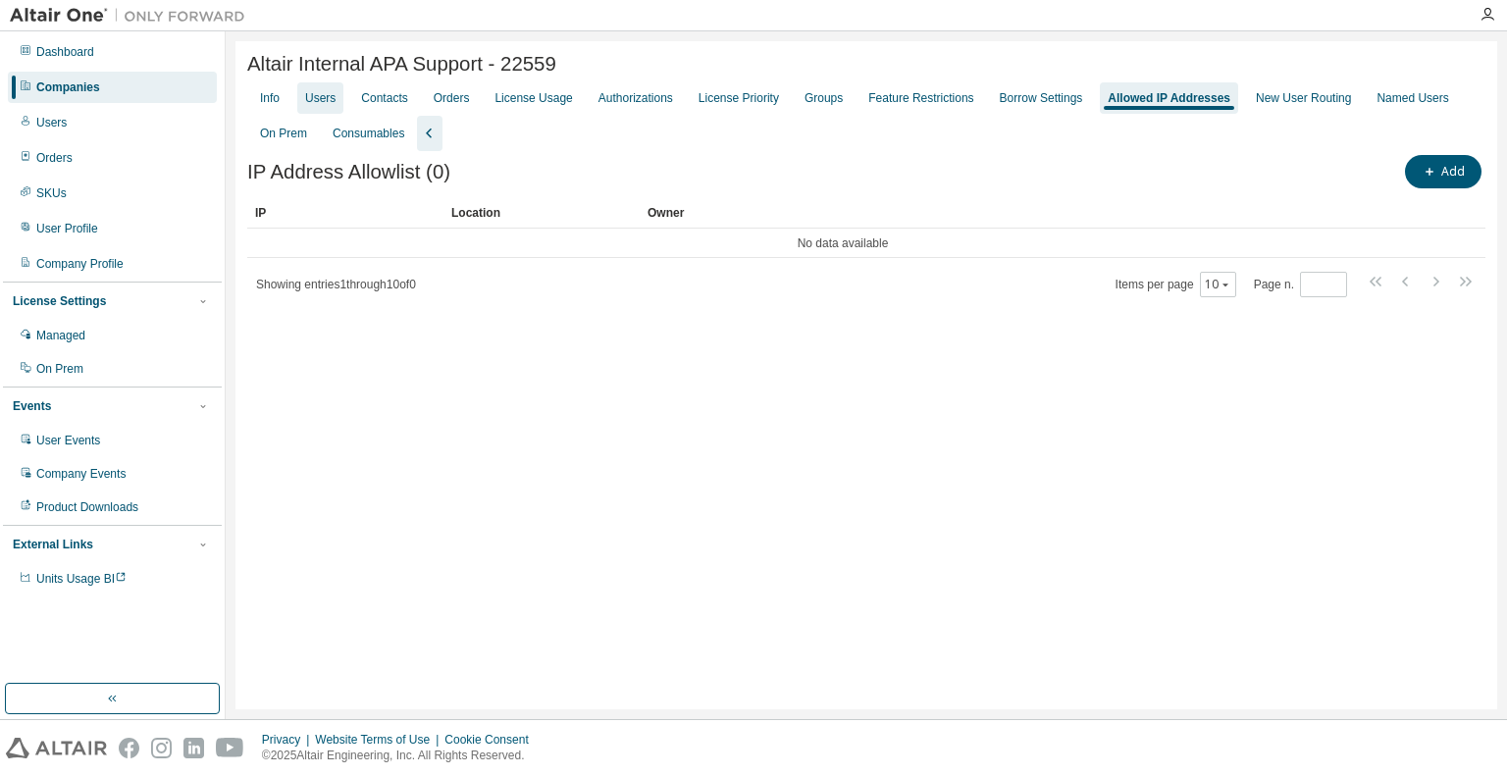
click at [320, 97] on div "Users" at bounding box center [320, 98] width 30 height 16
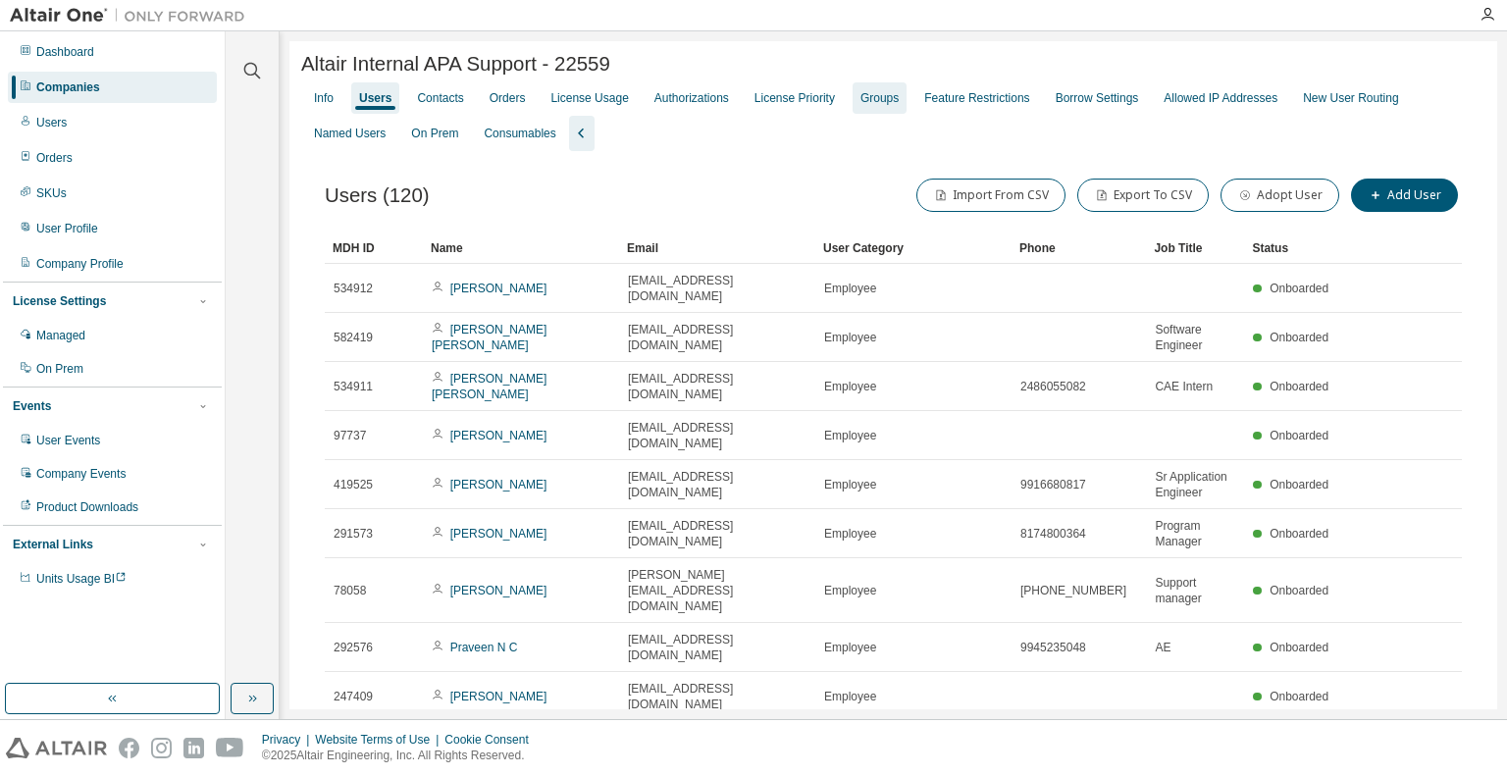
click at [859, 112] on div "Groups" at bounding box center [880, 97] width 54 height 31
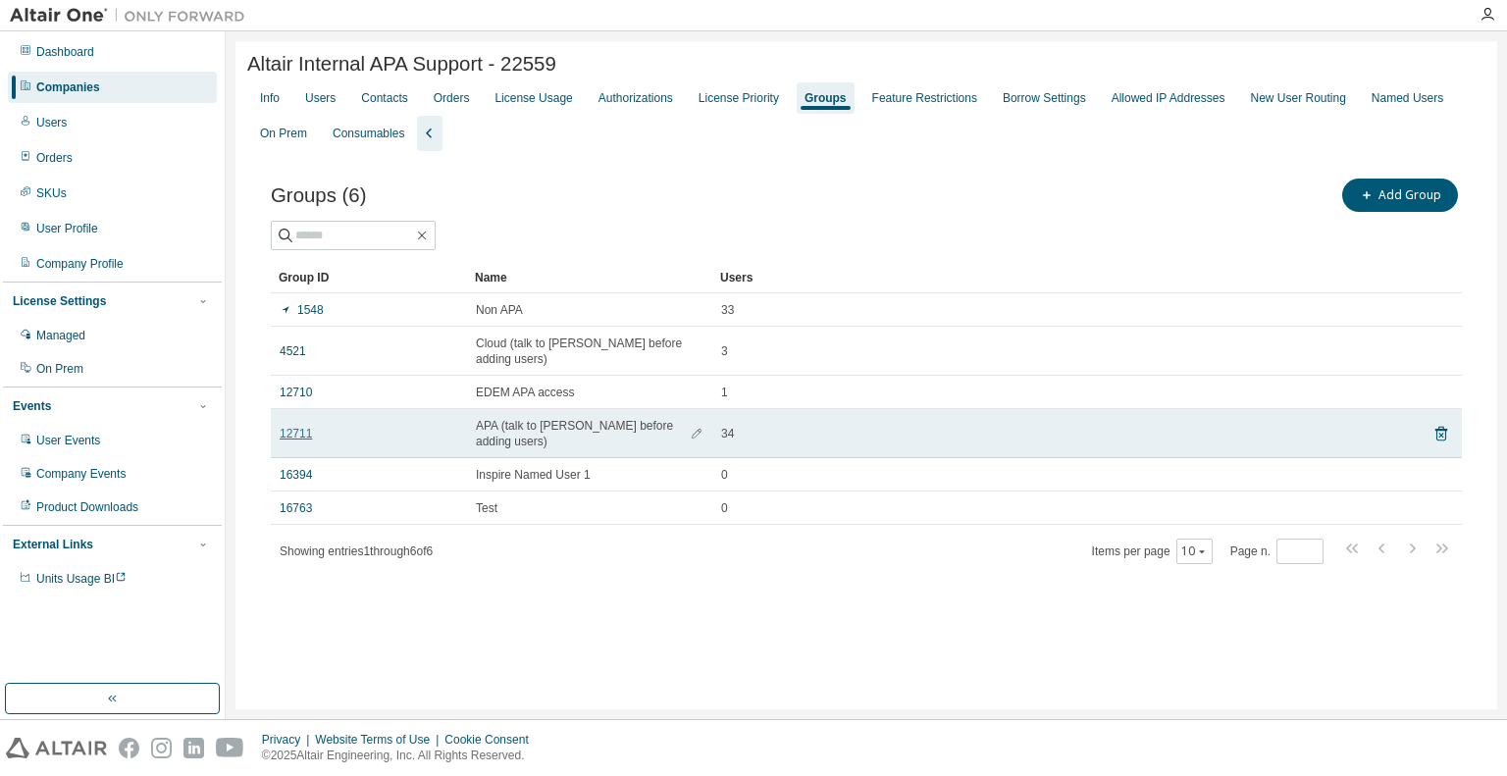
click at [289, 429] on link "12711" at bounding box center [296, 434] width 32 height 16
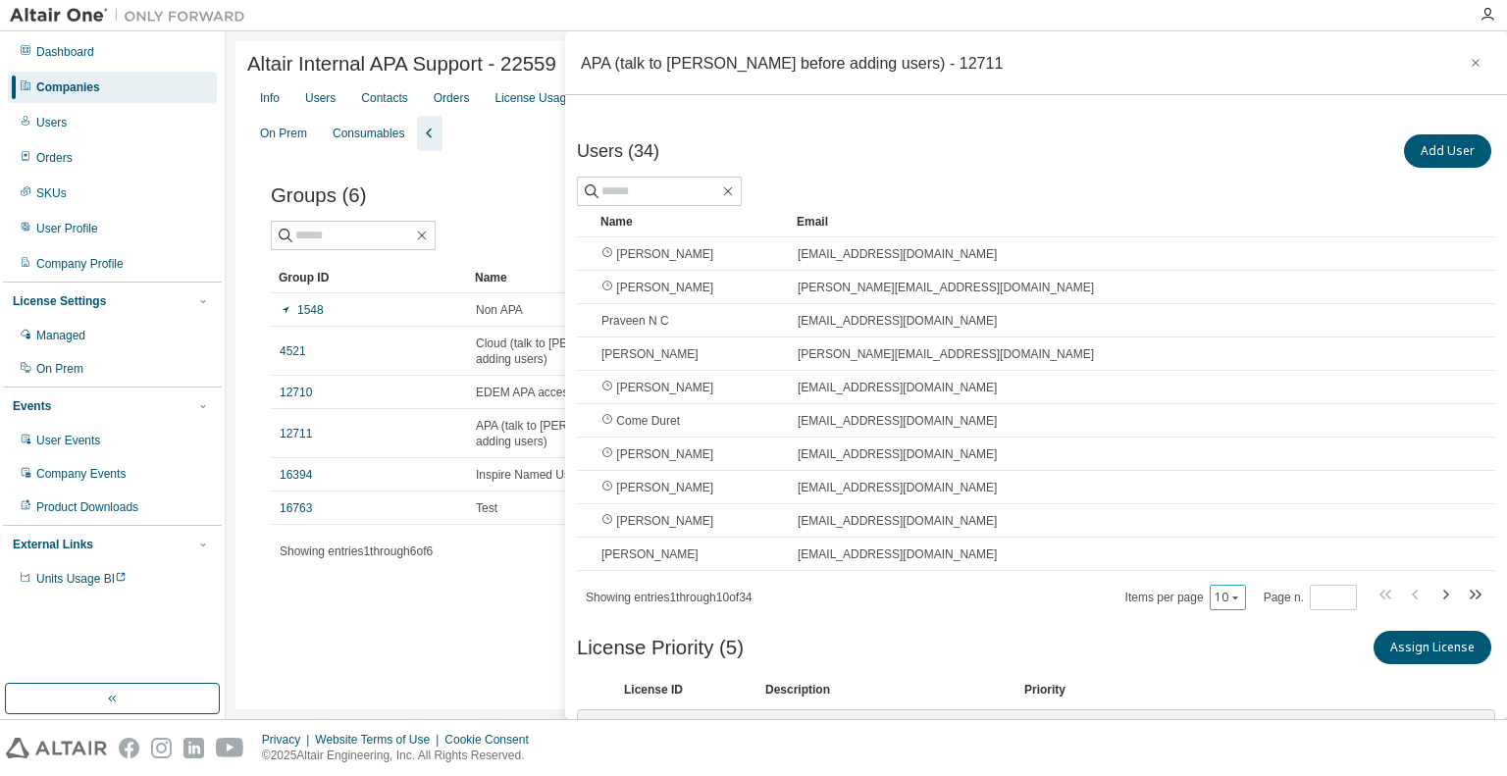
click at [1221, 596] on div "10" at bounding box center [1228, 598] width 36 height 26
click at [1229, 594] on icon "button" at bounding box center [1235, 598] width 12 height 12
click at [1224, 661] on div "30" at bounding box center [1272, 669] width 157 height 24
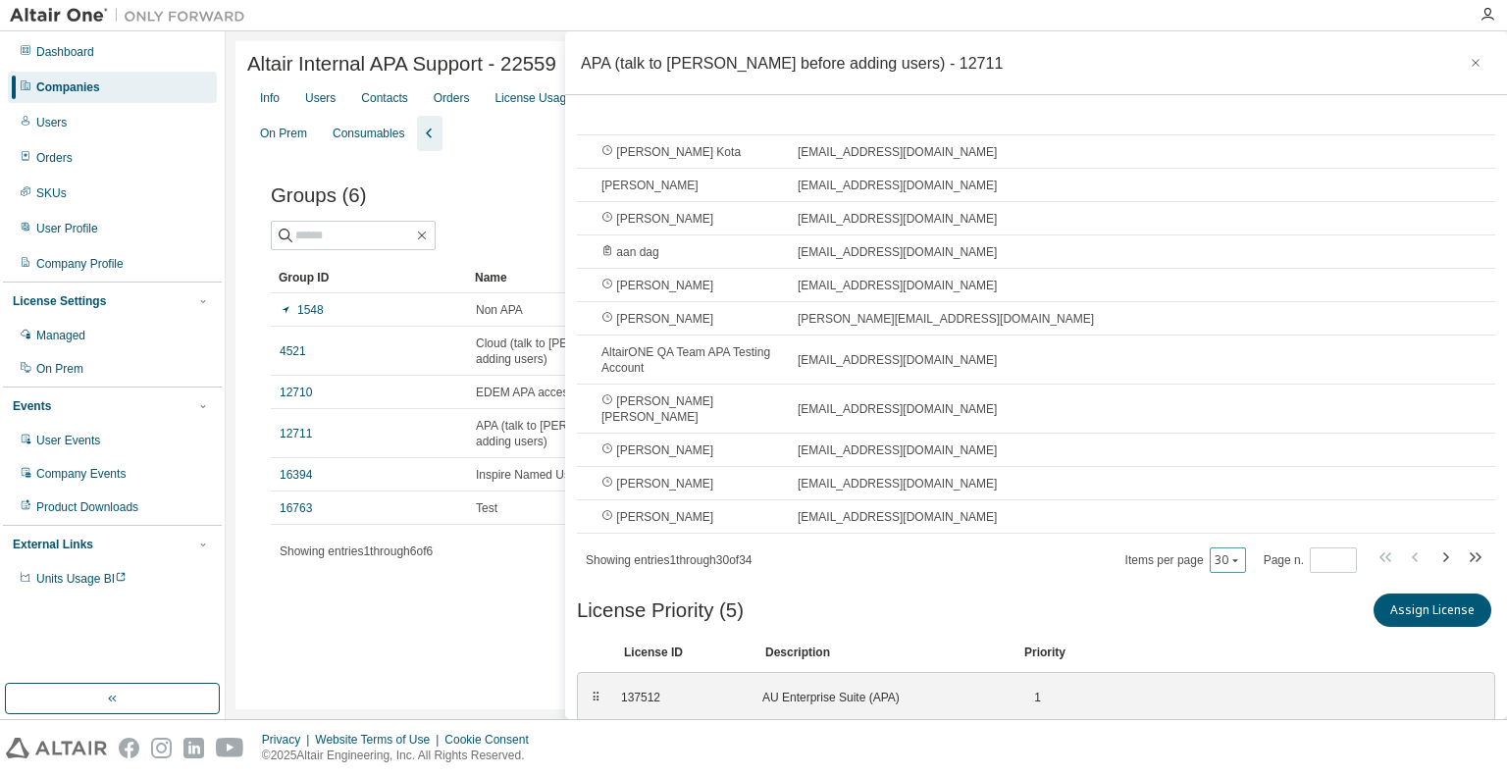
scroll to position [785, 0]
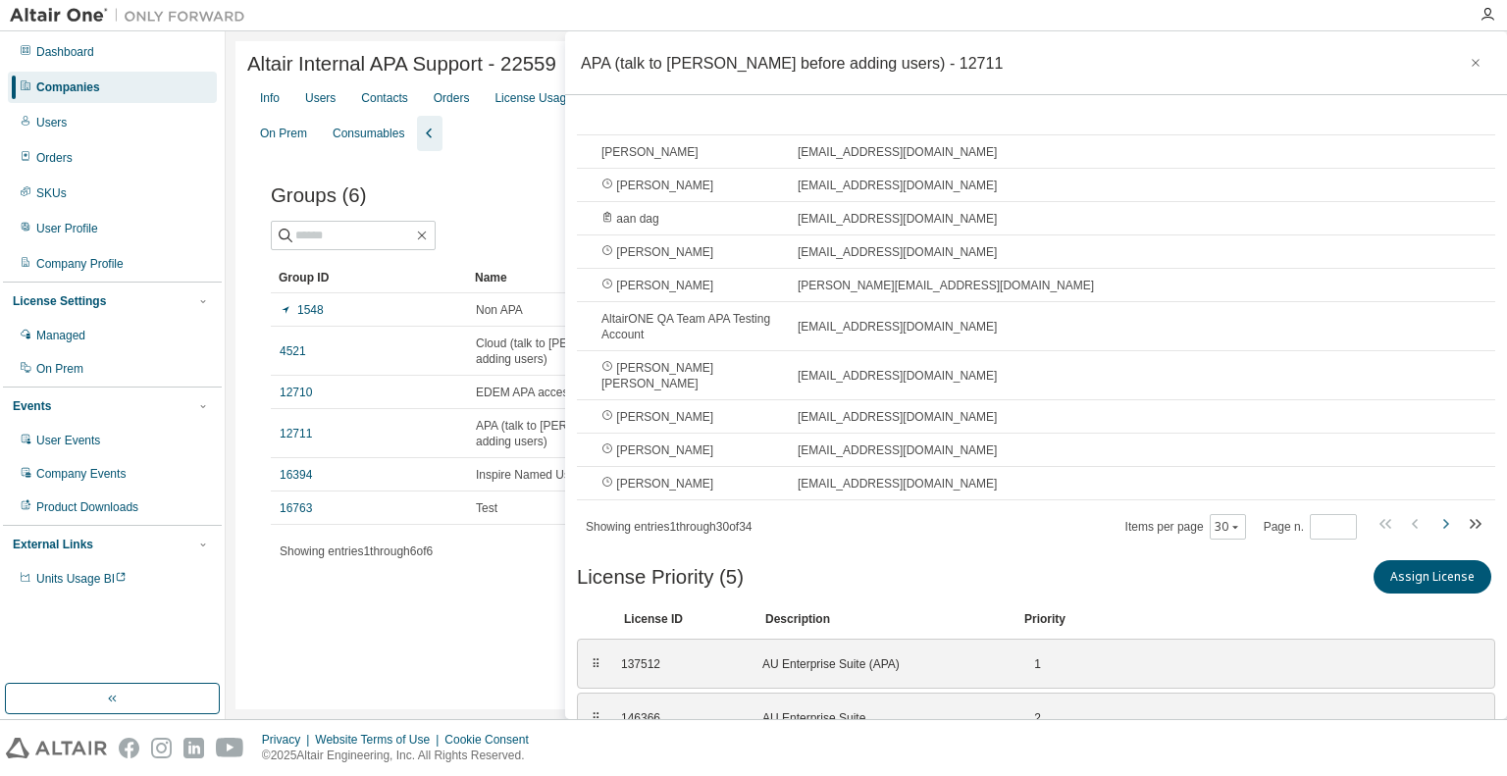
click at [1433, 512] on icon "button" at bounding box center [1445, 524] width 24 height 24
type input "*"
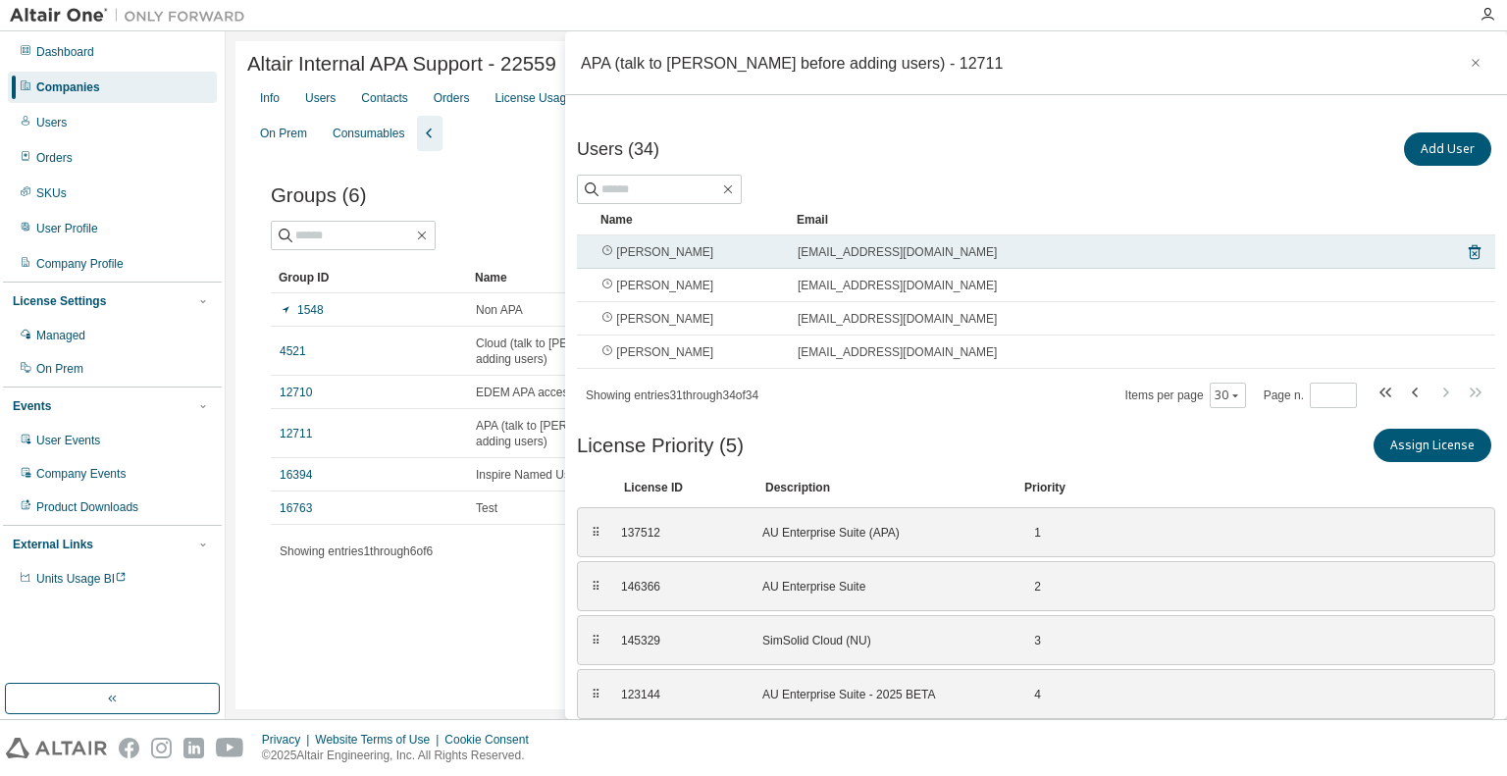
scroll to position [0, 0]
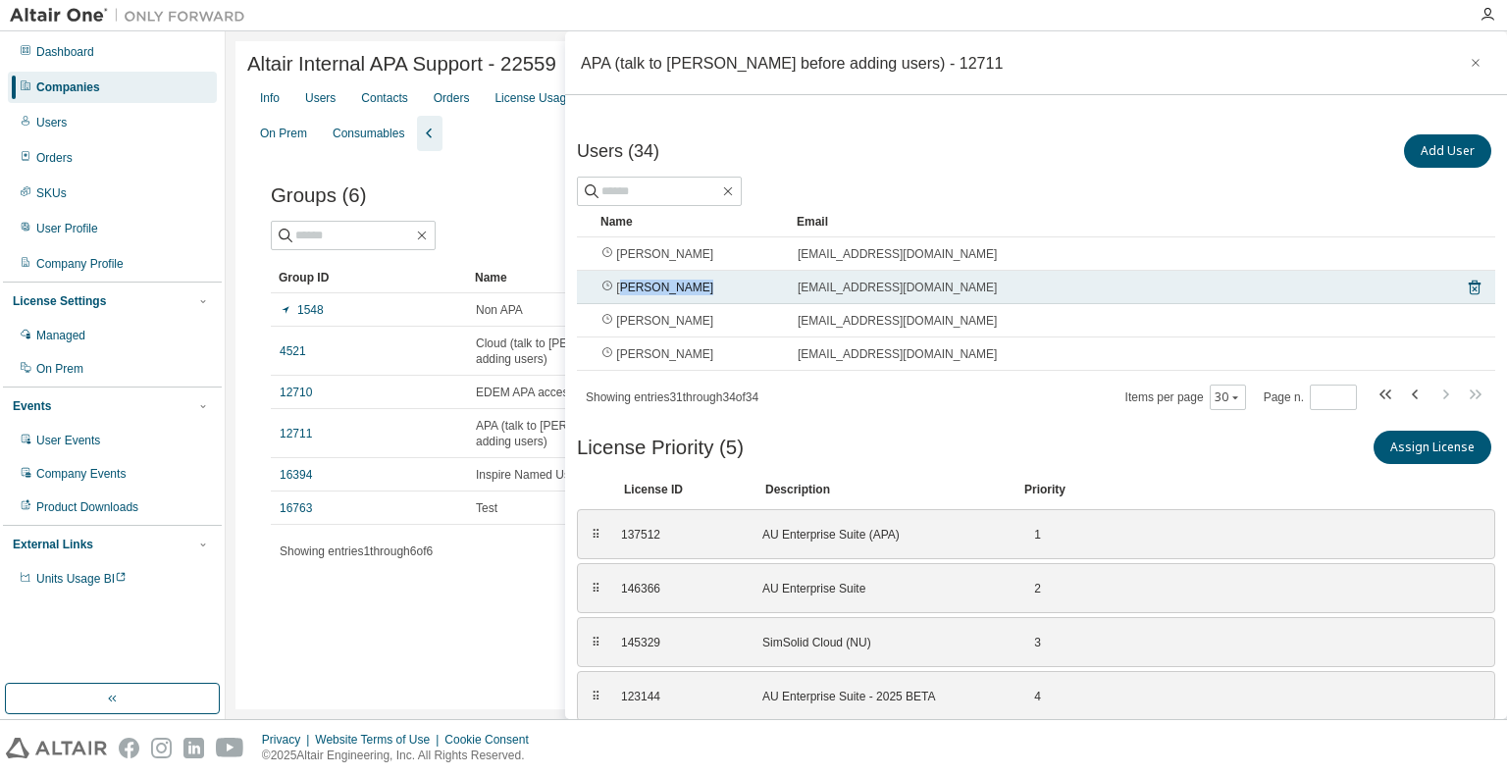
drag, startPoint x: 619, startPoint y: 285, endPoint x: 699, endPoint y: 282, distance: 80.5
click at [699, 282] on div "Johannes Wolf" at bounding box center [690, 288] width 179 height 16
click at [684, 283] on span "Johannes Wolf" at bounding box center [657, 288] width 112 height 16
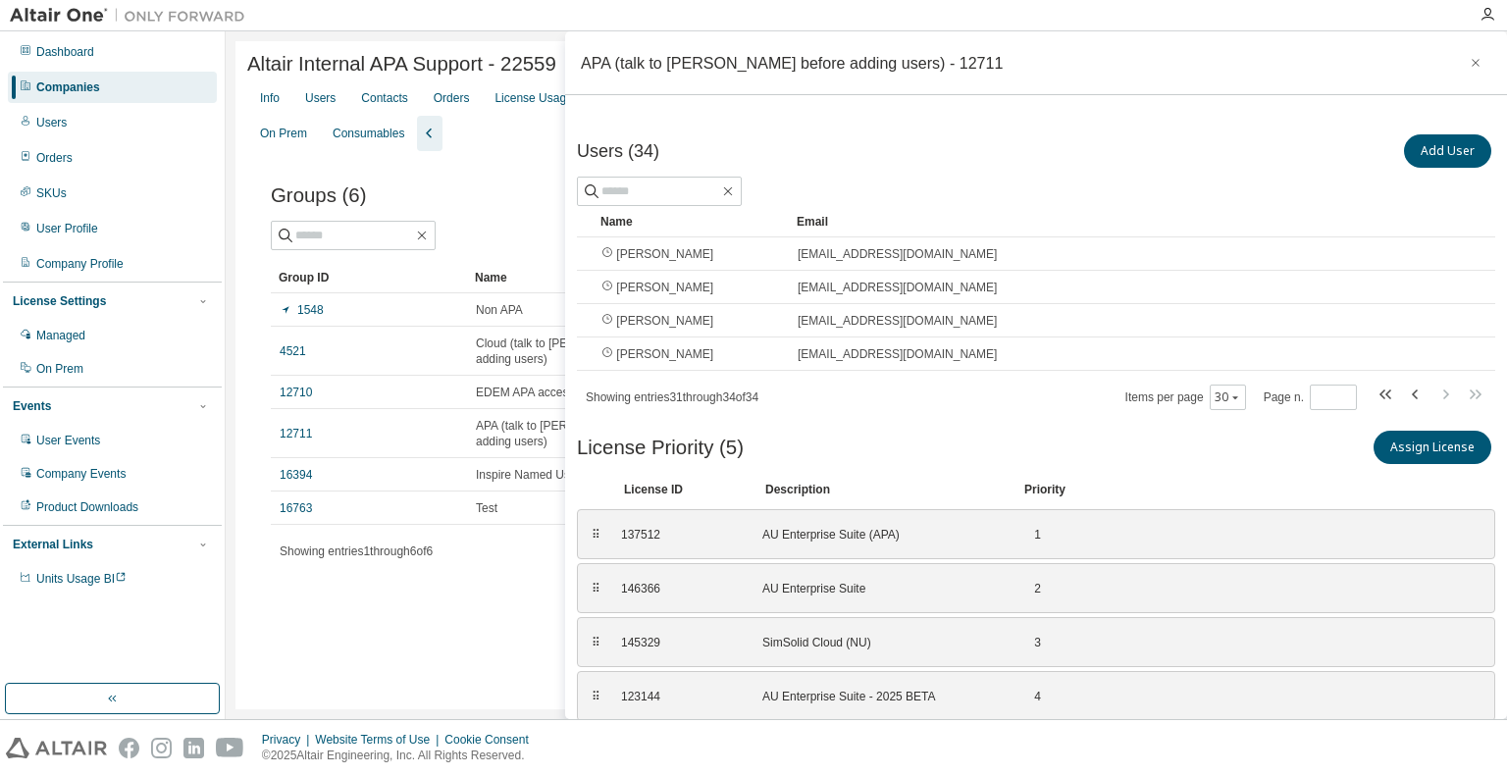
click at [399, 644] on div "Altair Internal APA Support - 22559 Clear Load Save Save As Field Operator Valu…" at bounding box center [866, 375] width 1262 height 668
click at [1471, 64] on icon "button" at bounding box center [1476, 63] width 14 height 16
